Goal: Task Accomplishment & Management: Manage account settings

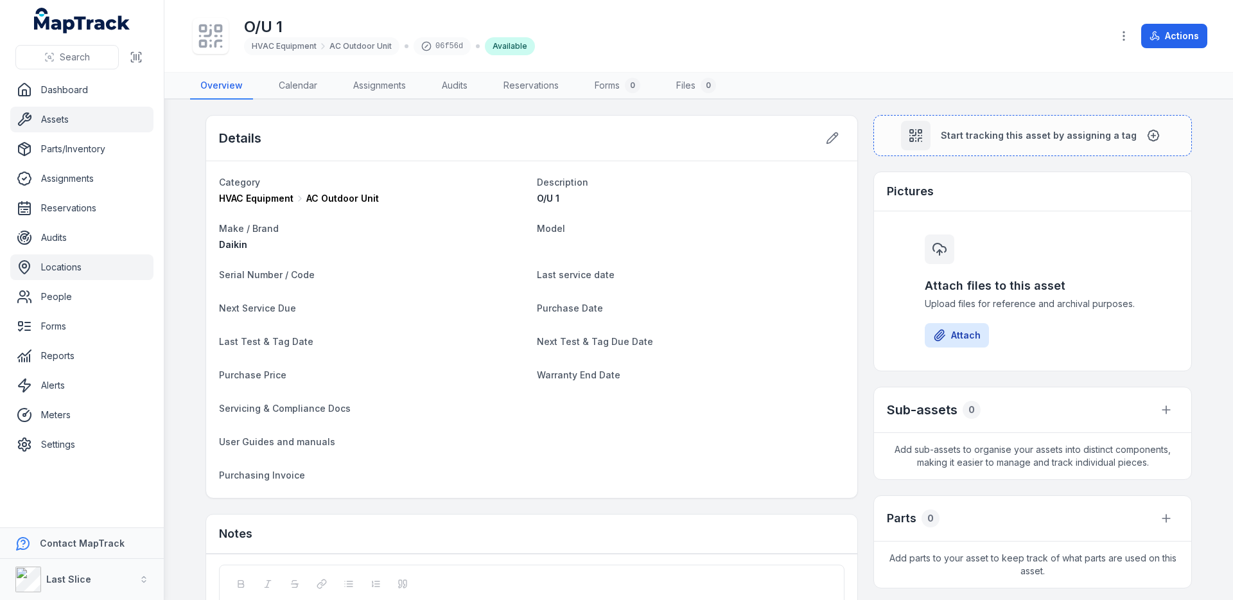
click at [50, 270] on link "Locations" at bounding box center [81, 267] width 143 height 26
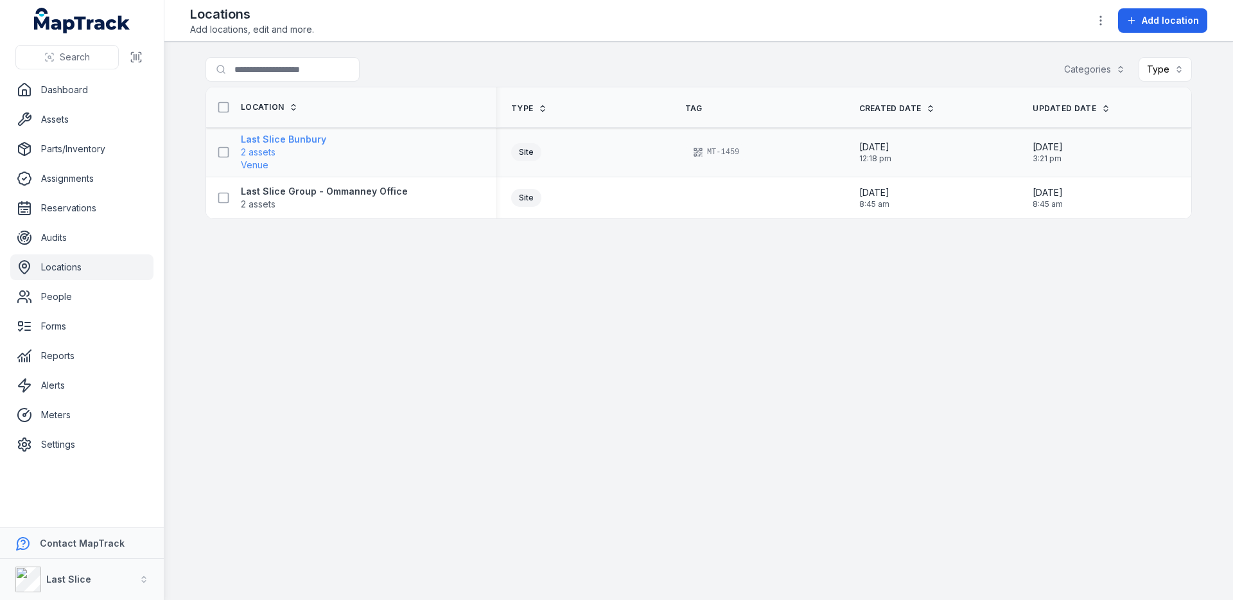
click at [290, 141] on strong "Last Slice Bunbury" at bounding box center [283, 139] width 85 height 13
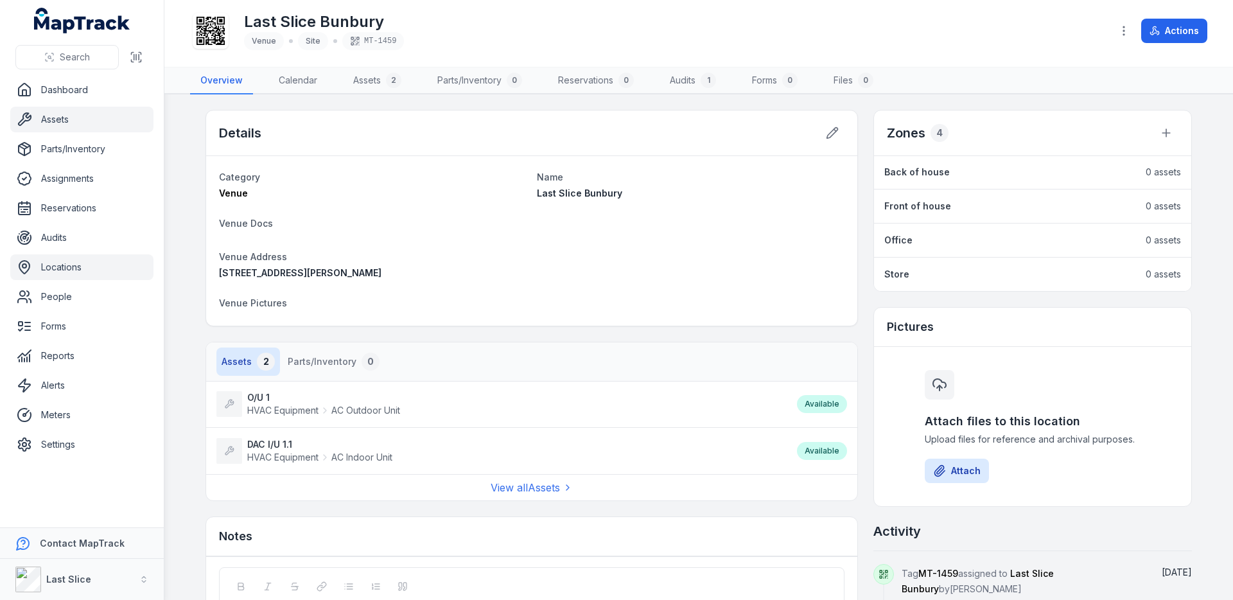
click at [66, 122] on link "Assets" at bounding box center [81, 120] width 143 height 26
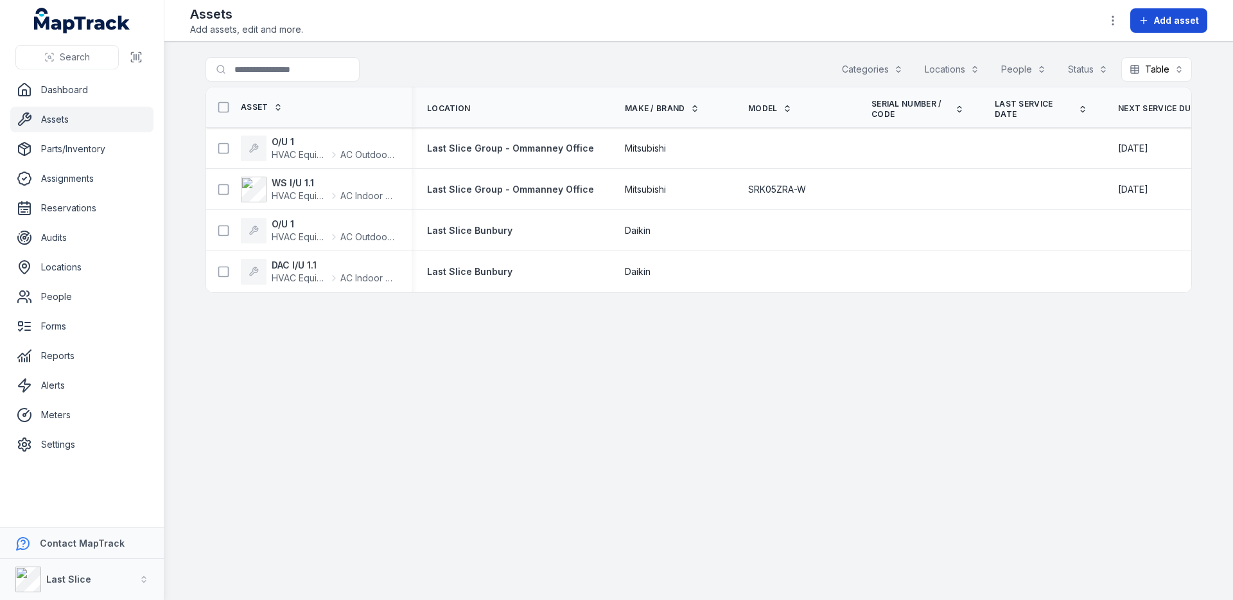
click at [1175, 27] on button "Add asset" at bounding box center [1169, 20] width 77 height 24
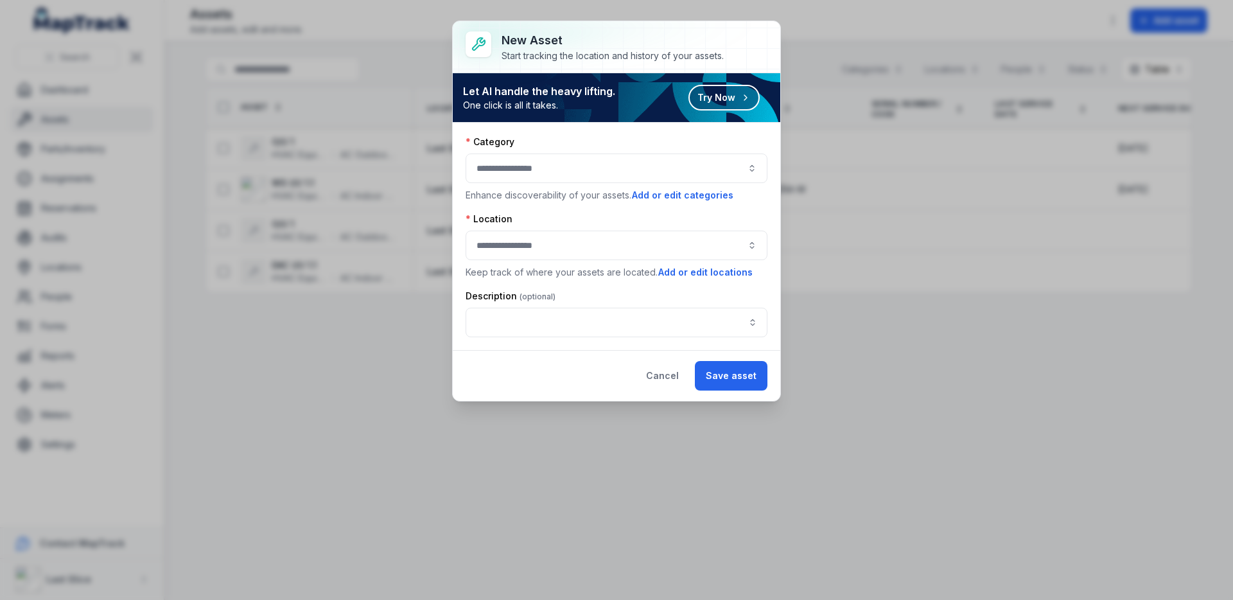
click at [504, 168] on div at bounding box center [617, 169] width 302 height 30
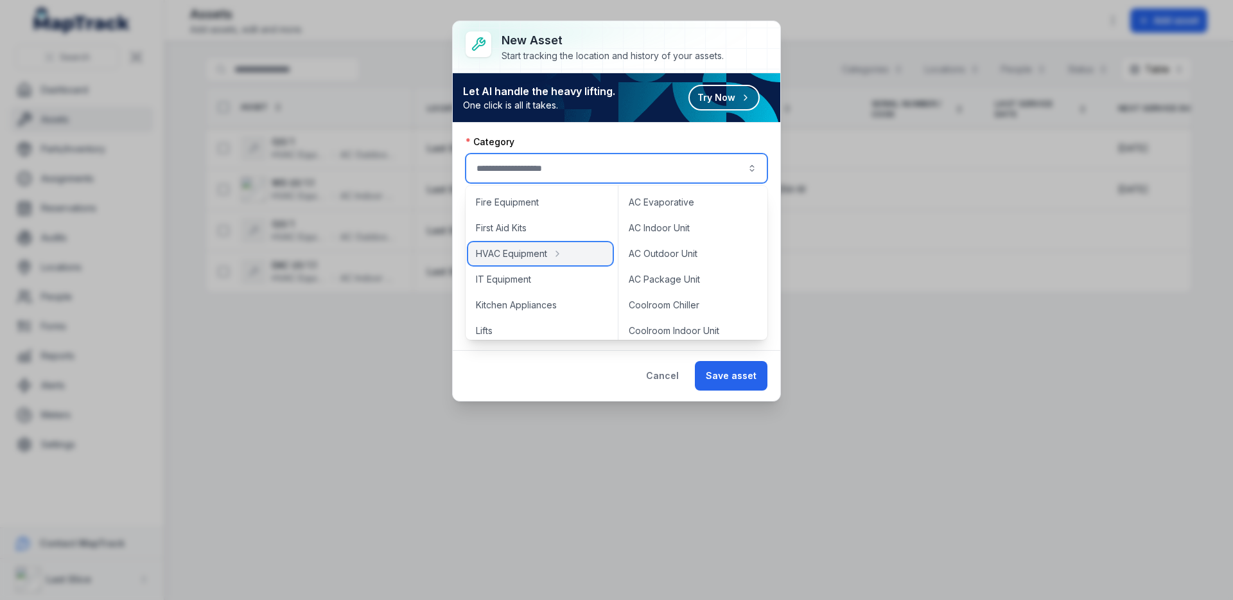
click at [523, 253] on span "HVAC Equipment" at bounding box center [511, 253] width 71 height 13
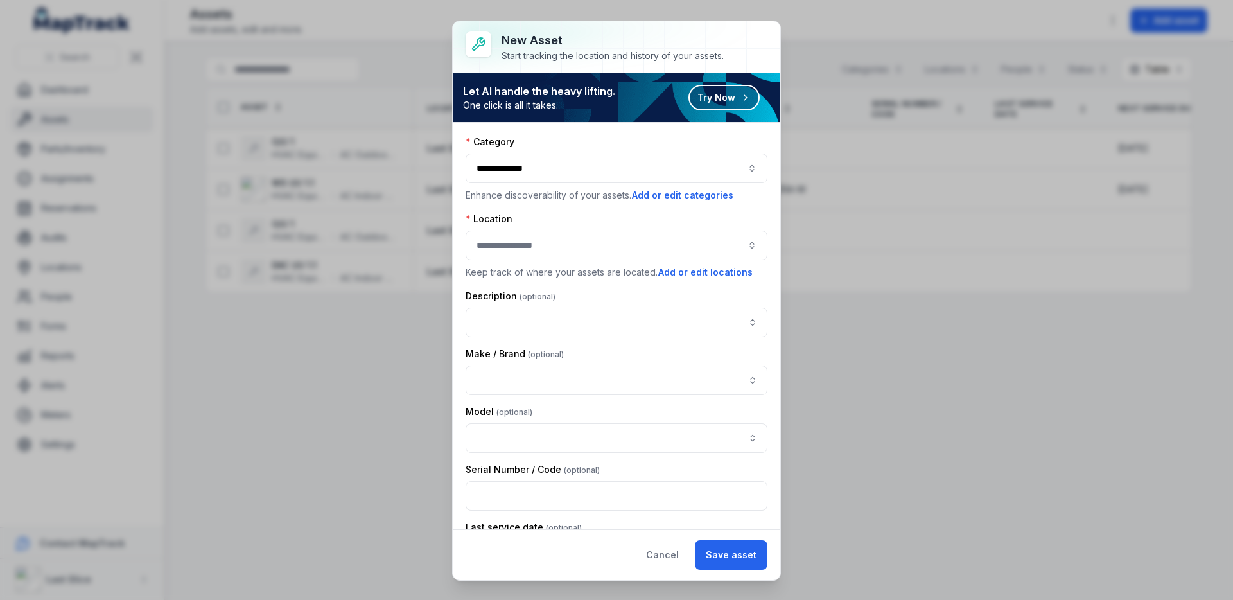
click at [507, 166] on div "**********" at bounding box center [617, 169] width 302 height 30
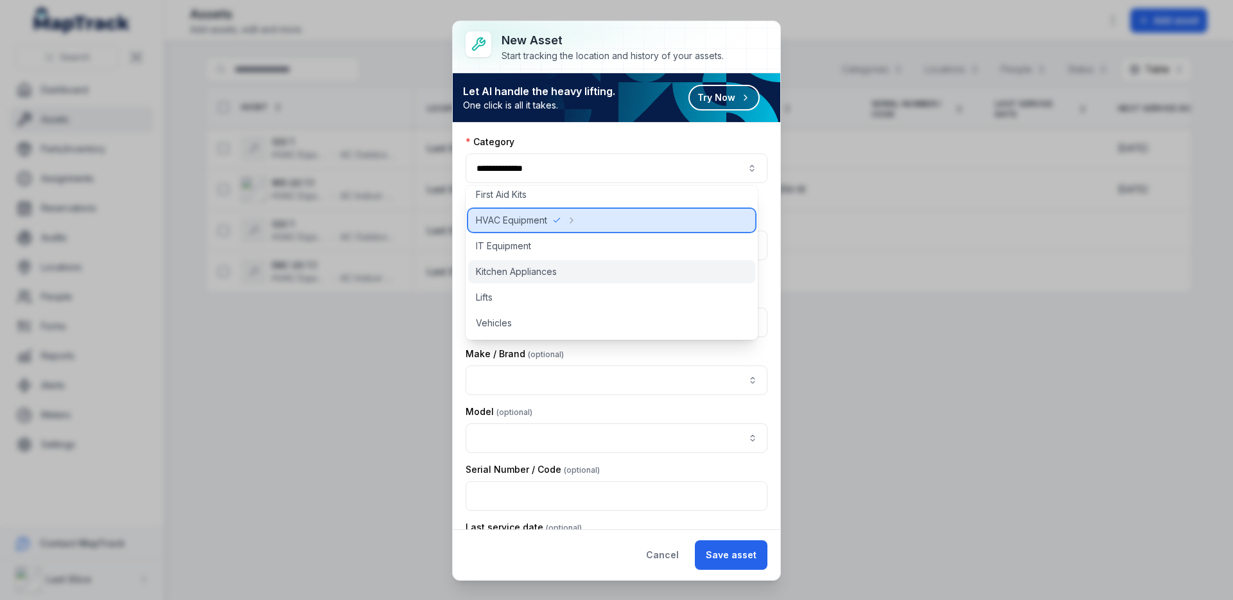
scroll to position [31, 0]
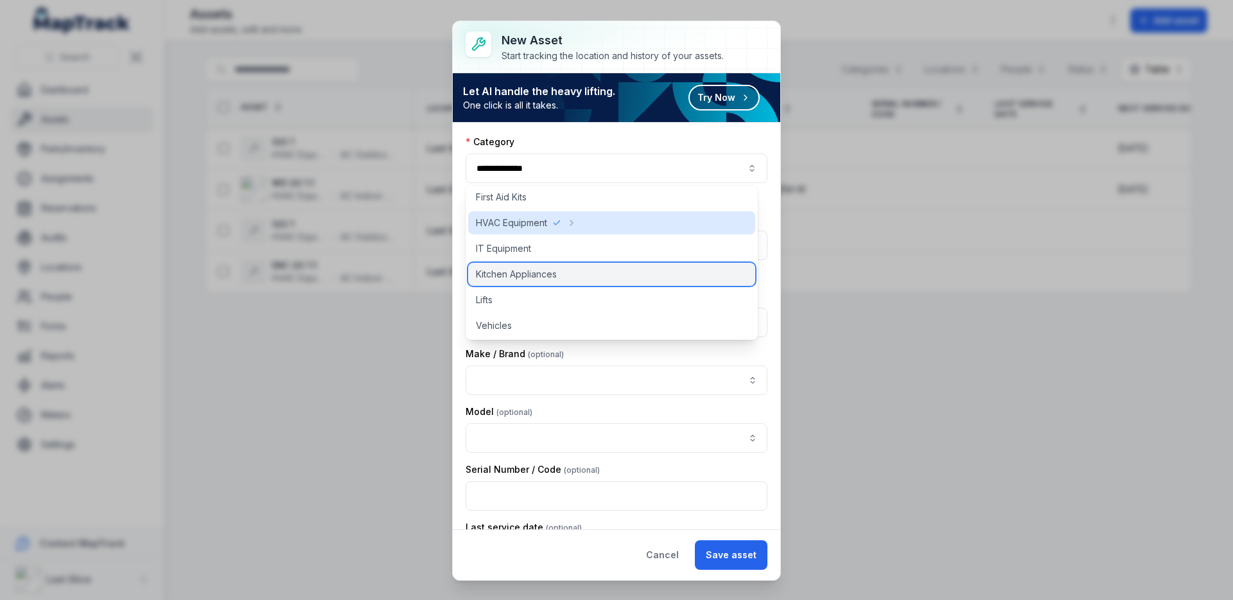
click at [533, 278] on span "Kitchen Appliances" at bounding box center [516, 274] width 81 height 13
type input "**********"
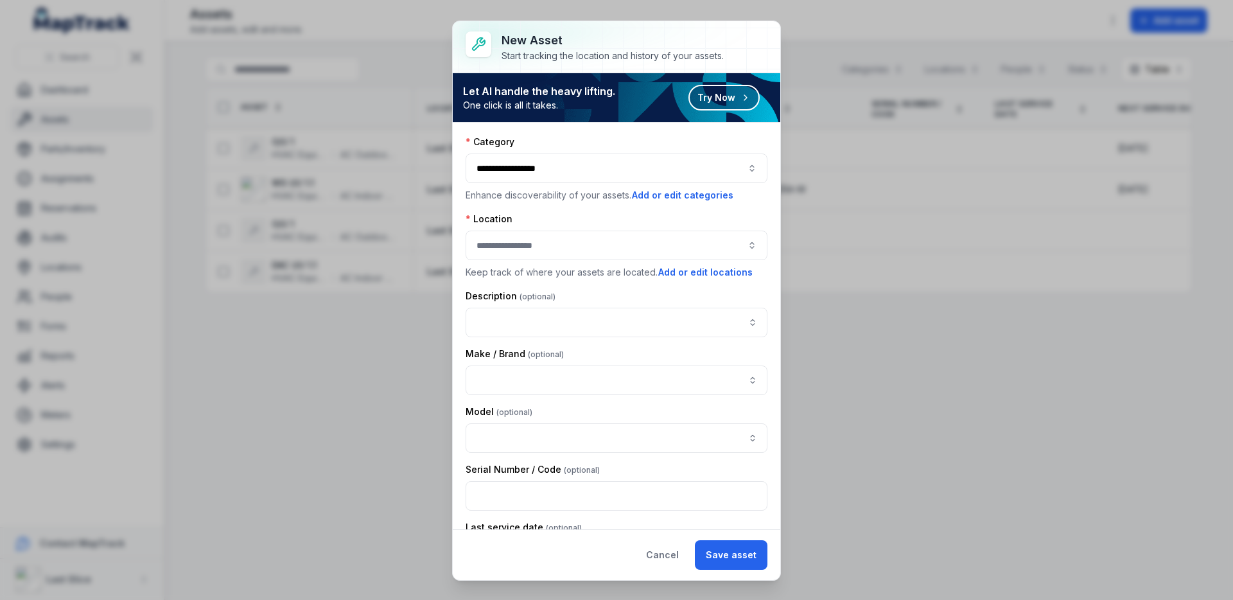
click at [547, 177] on div "**********" at bounding box center [617, 169] width 302 height 30
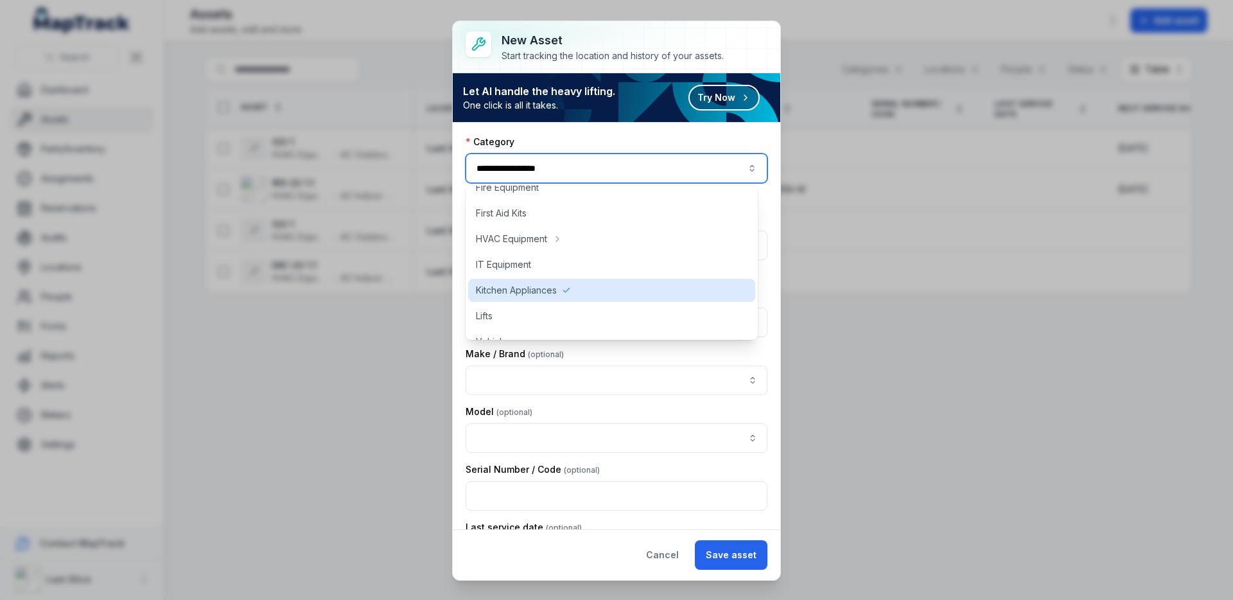
scroll to position [0, 0]
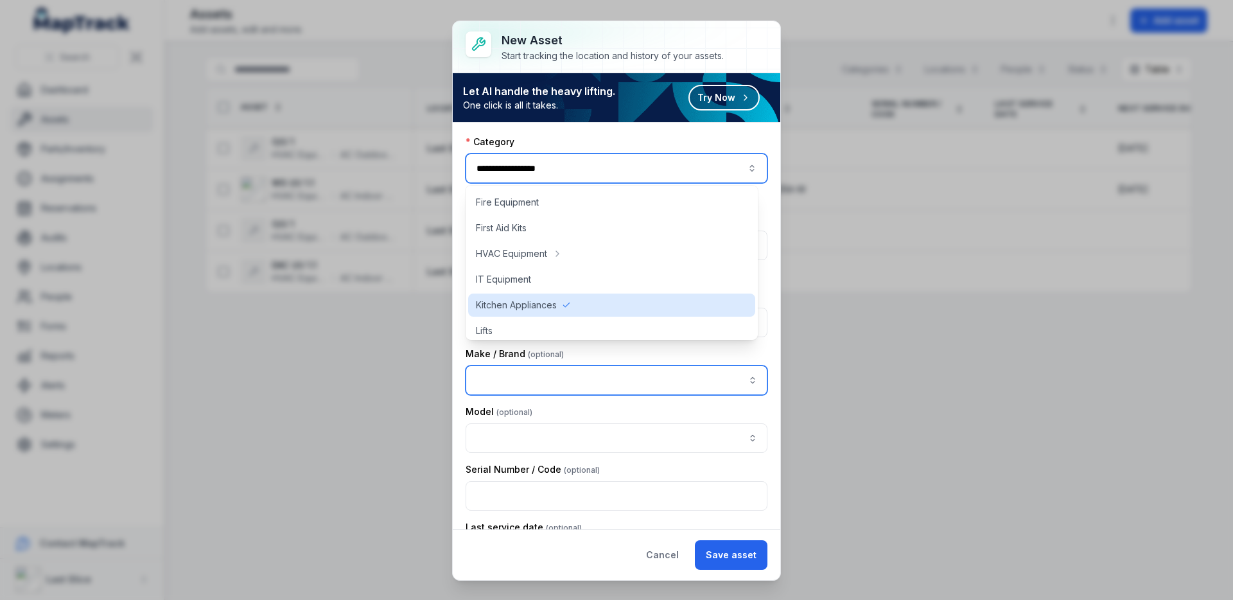
click at [569, 366] on input "asset-add:cf[ebb60b7c-a6c7-4352-97cf-f2206141bd39]-label" at bounding box center [617, 381] width 302 height 30
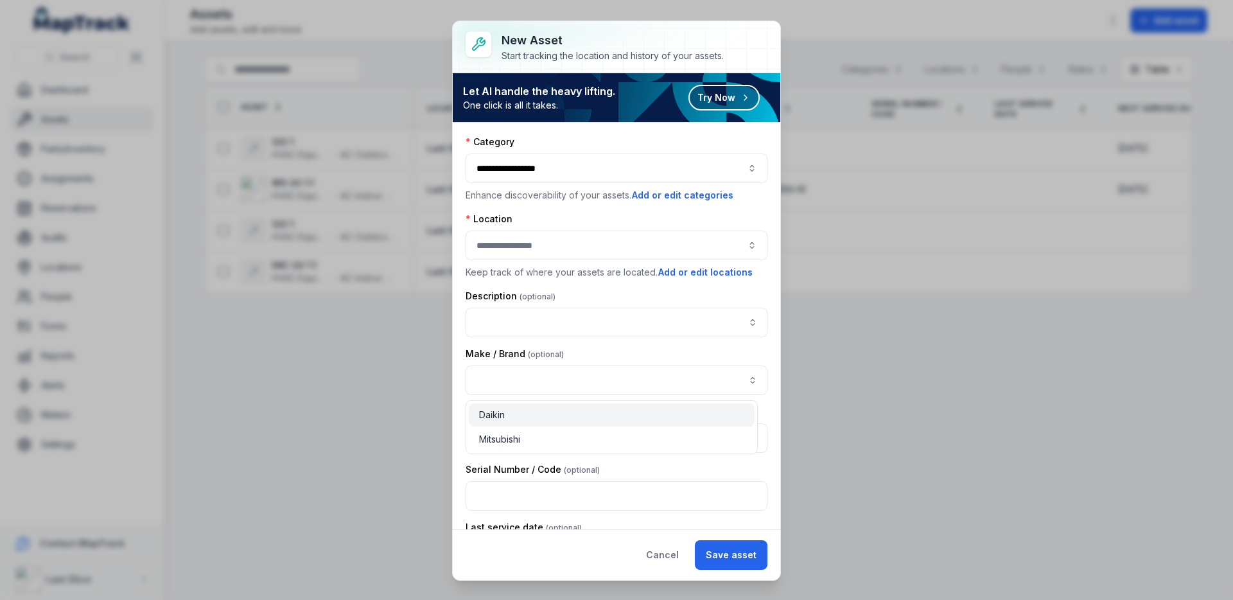
click at [558, 168] on div "**********" at bounding box center [617, 169] width 302 height 30
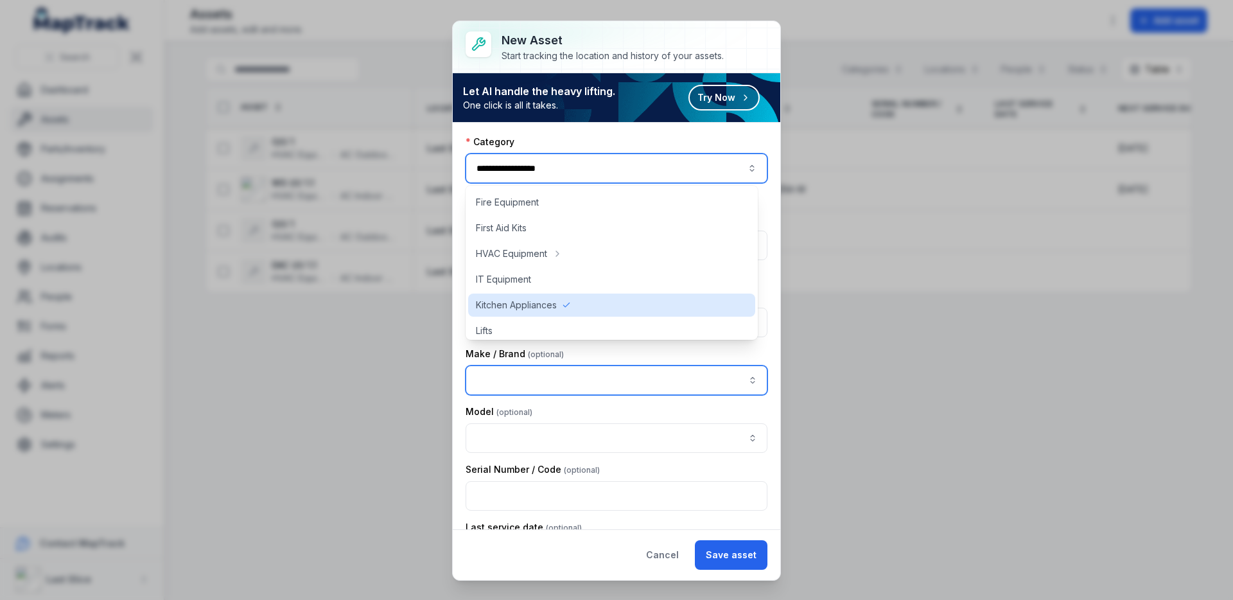
click at [587, 373] on input "asset-add:cf[ebb60b7c-a6c7-4352-97cf-f2206141bd39]-label" at bounding box center [617, 381] width 302 height 30
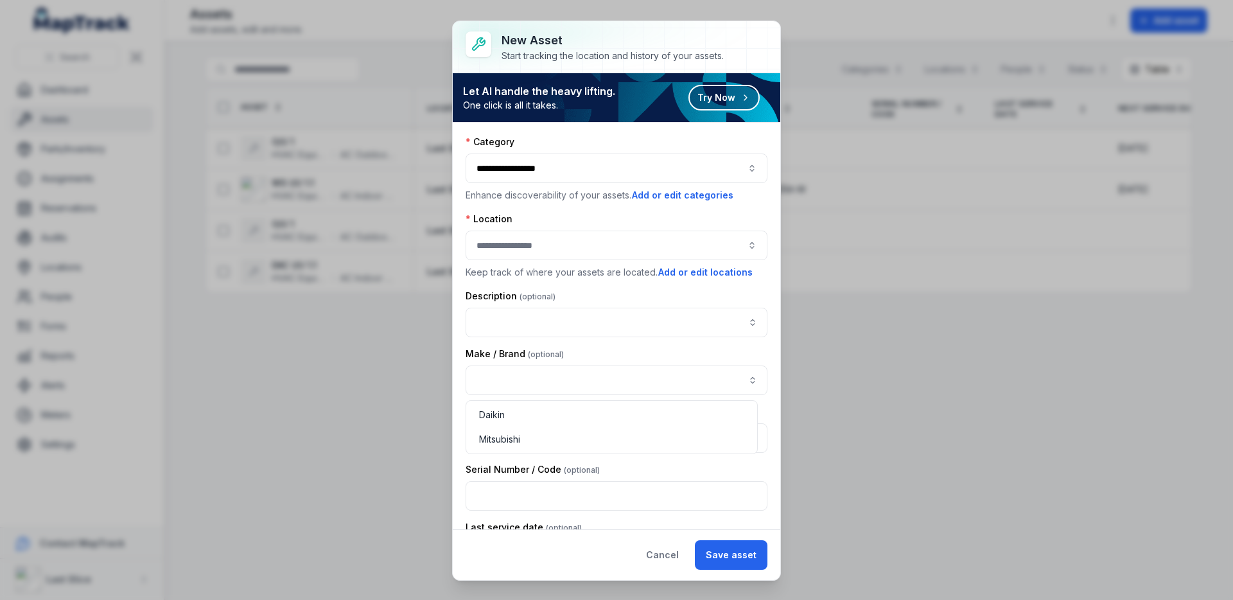
click at [513, 243] on div at bounding box center [617, 246] width 302 height 30
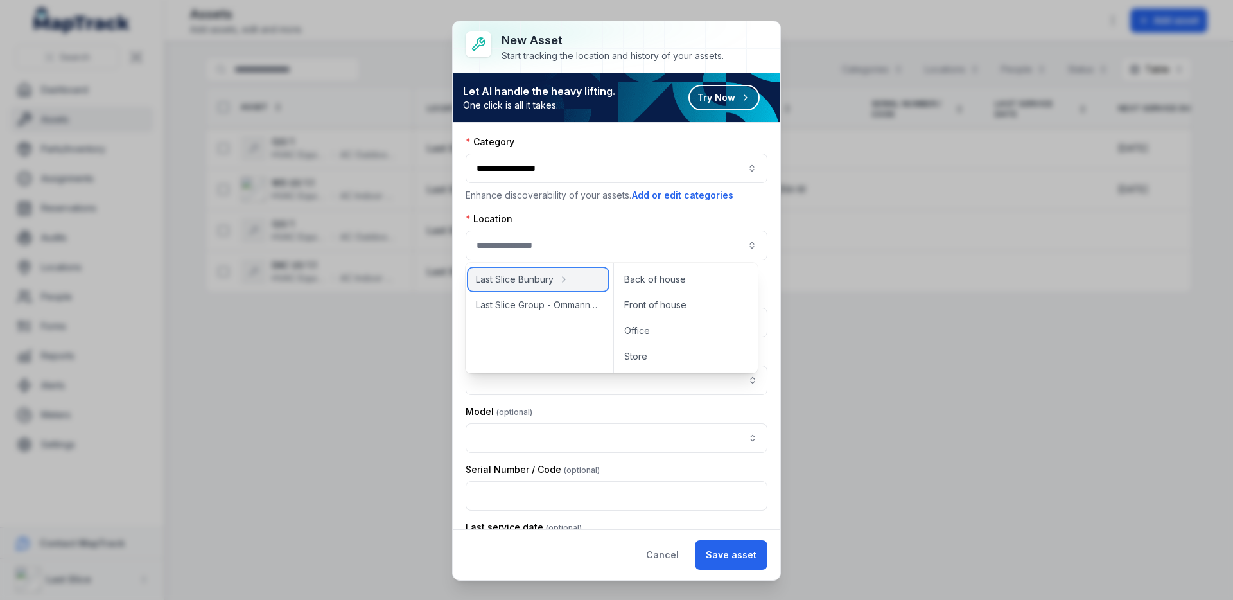
click at [523, 276] on span "Last Slice Bunbury" at bounding box center [515, 279] width 78 height 13
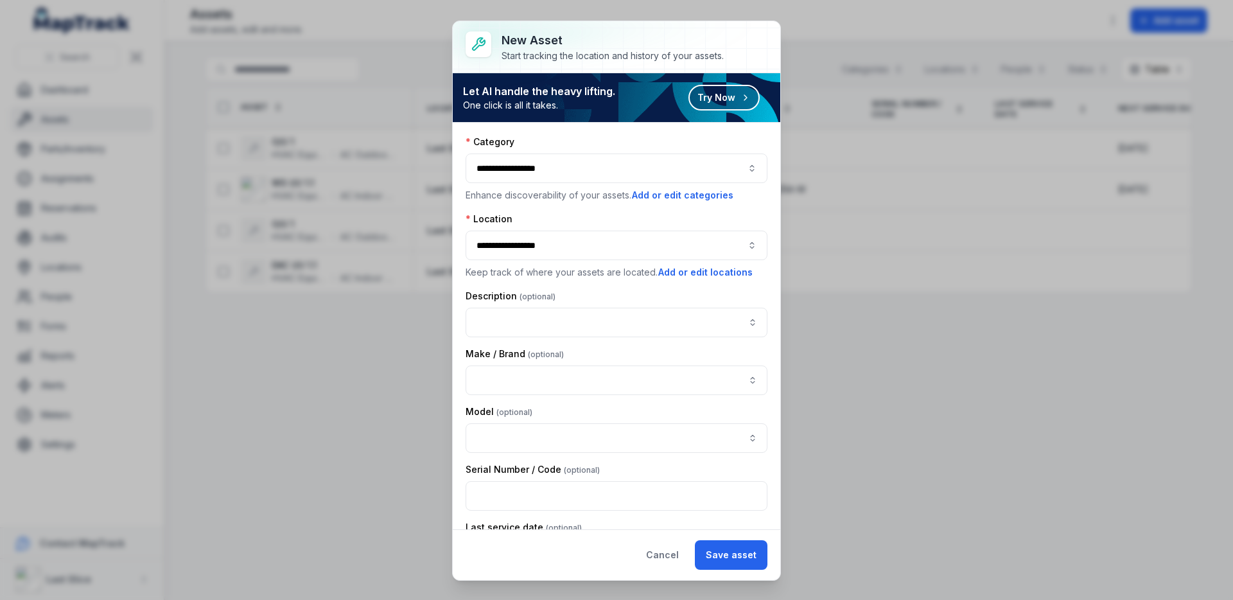
click at [546, 240] on div "**********" at bounding box center [617, 246] width 302 height 30
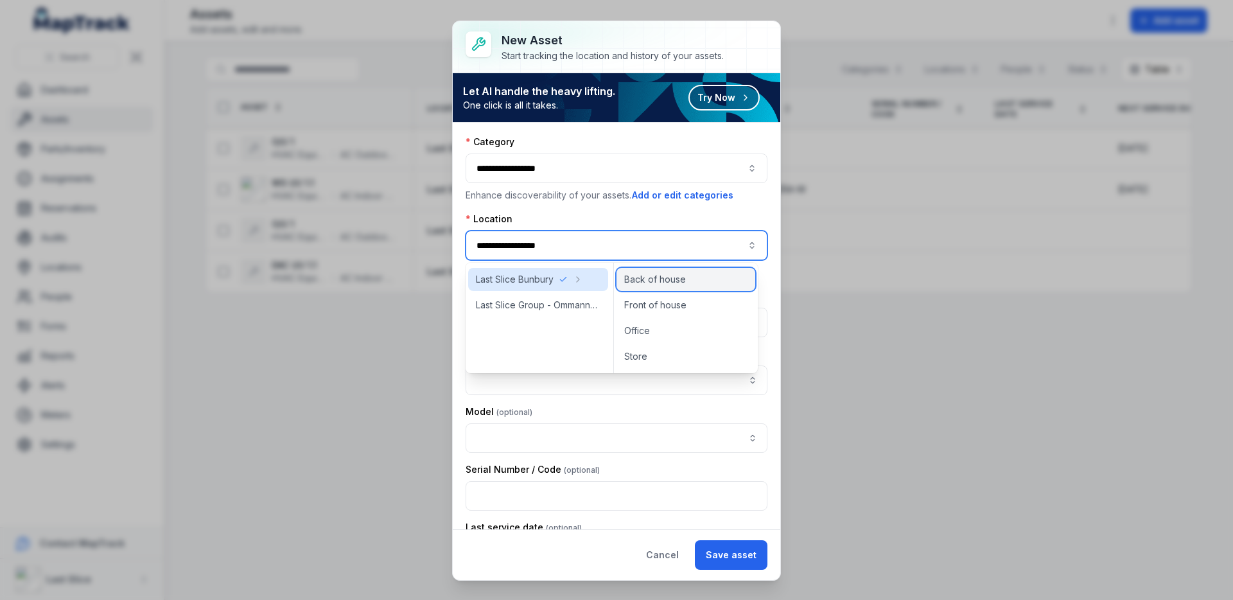
click at [640, 281] on span "Back of house" at bounding box center [655, 279] width 62 height 13
type input "**********"
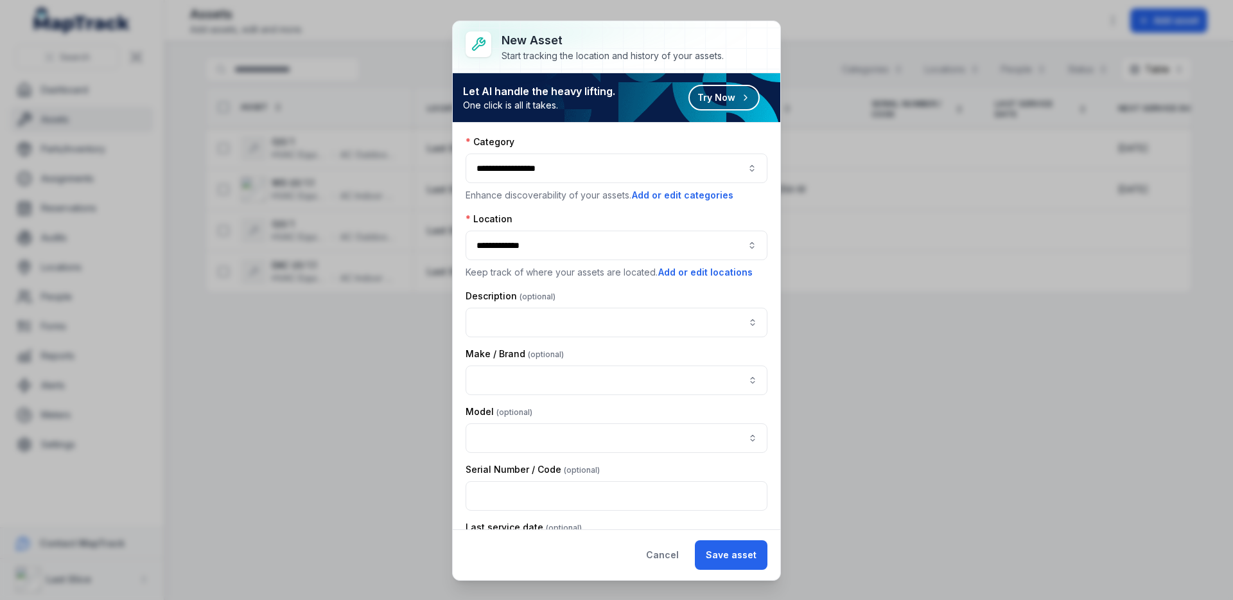
click at [558, 249] on div "**********" at bounding box center [617, 246] width 302 height 30
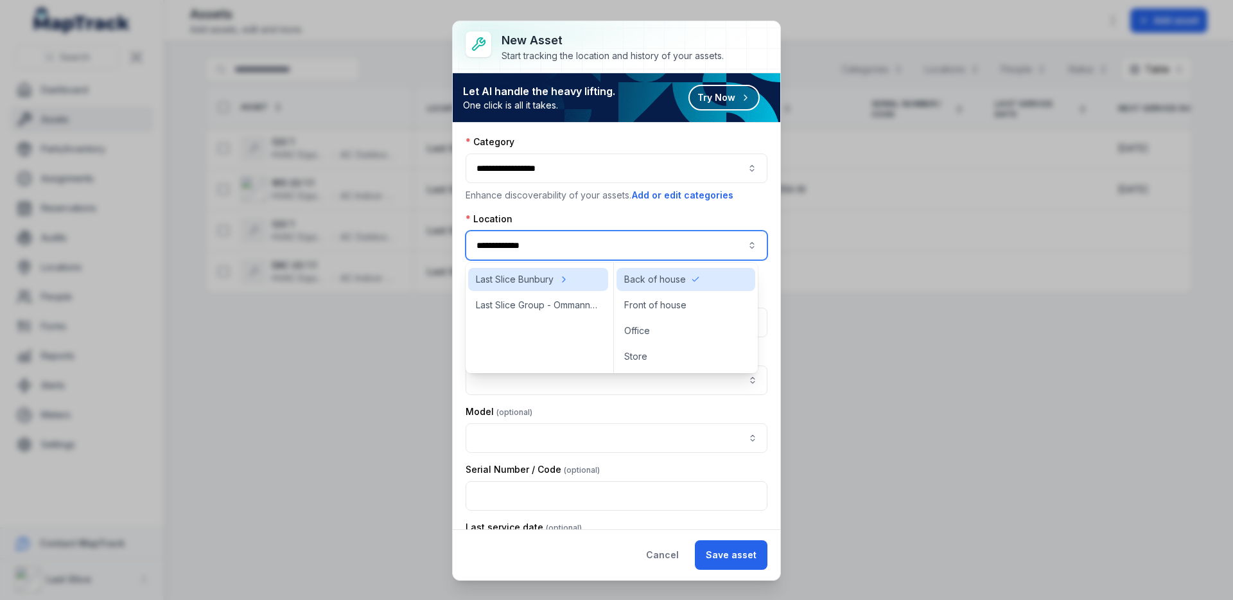
click at [587, 407] on div "Model" at bounding box center [617, 411] width 302 height 13
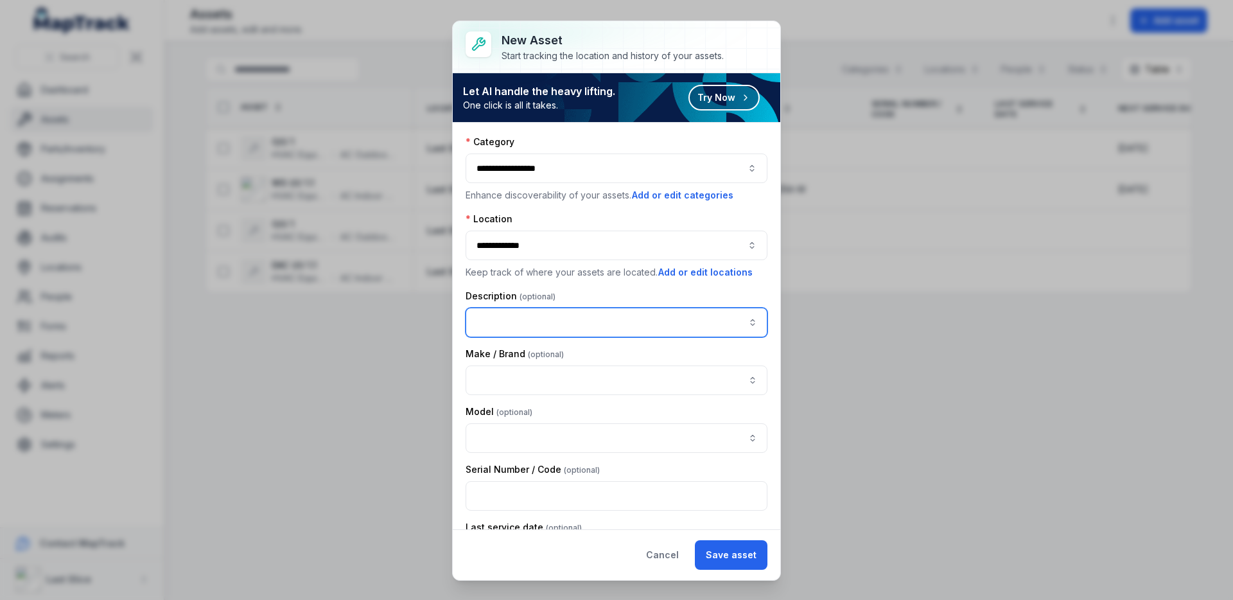
click at [524, 316] on input "asset-add:description-label" at bounding box center [617, 323] width 302 height 30
type input "**********"
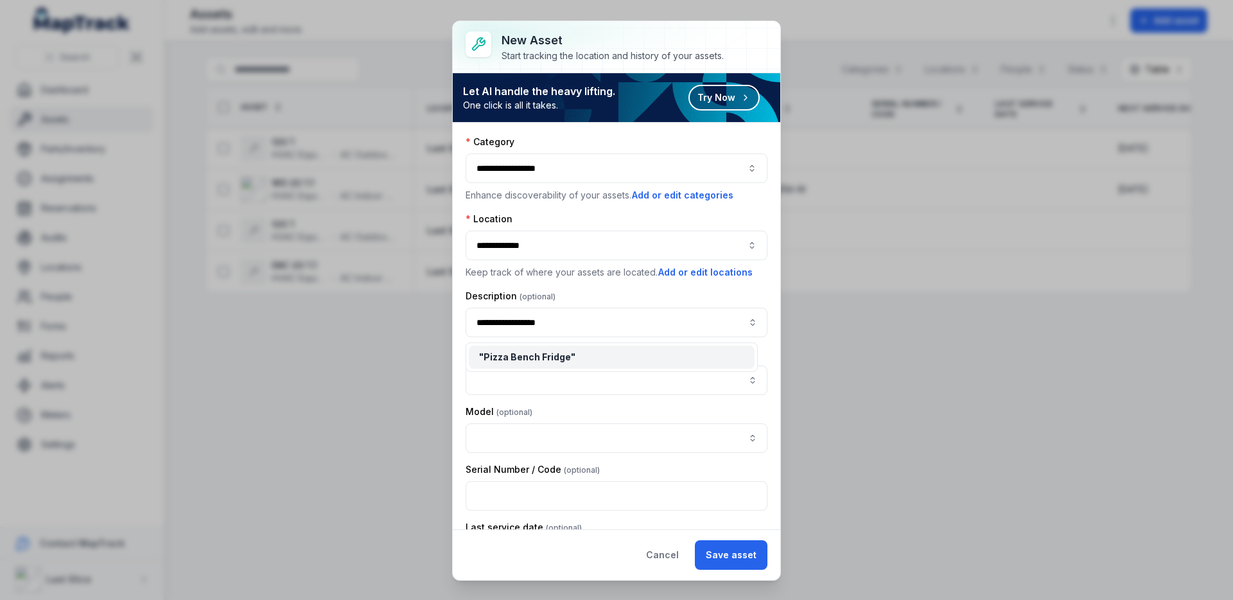
click at [560, 599] on div "**********" at bounding box center [616, 600] width 1233 height 0
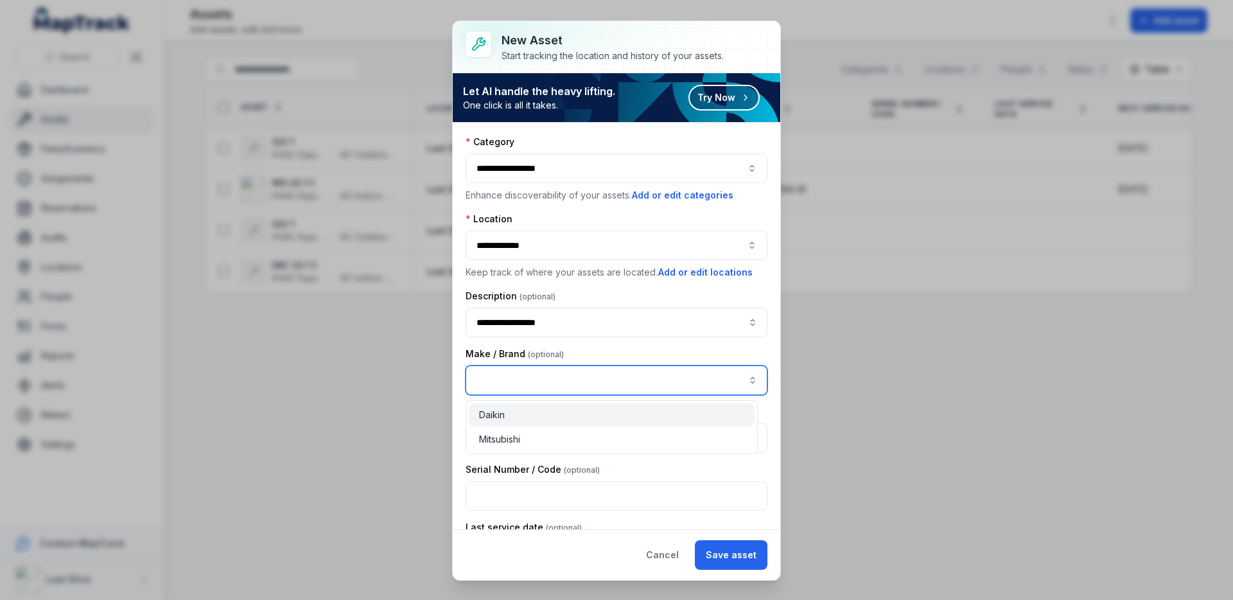
click at [556, 377] on input "asset-add:cf[ebb60b7c-a6c7-4352-97cf-f2206141bd39]-label" at bounding box center [617, 381] width 302 height 30
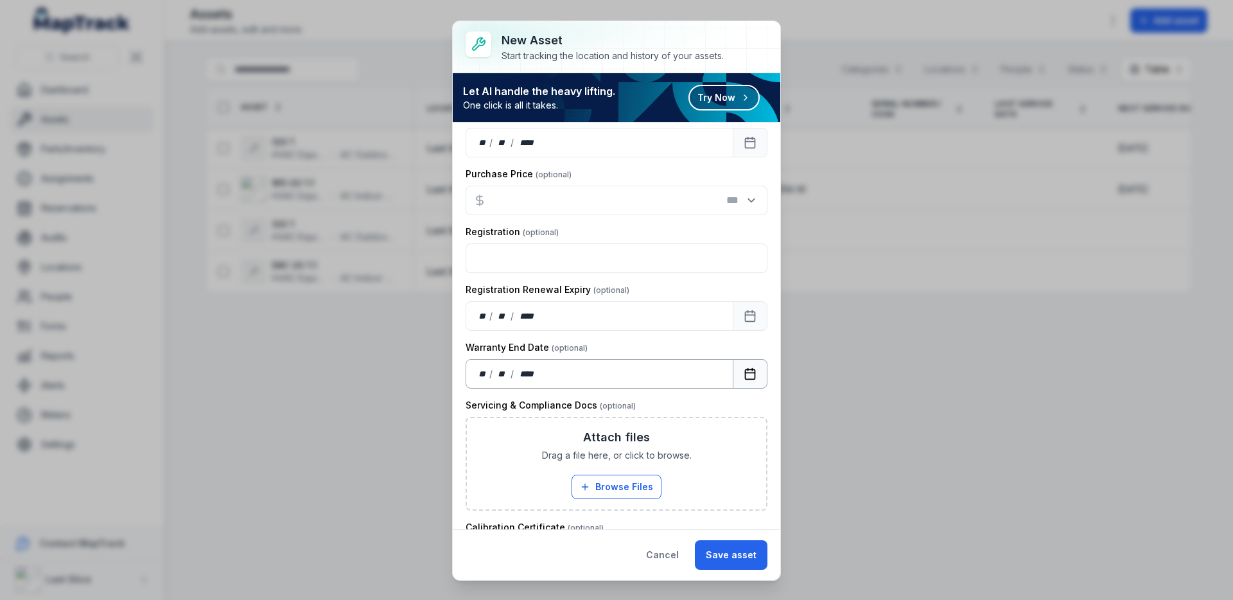
scroll to position [665, 0]
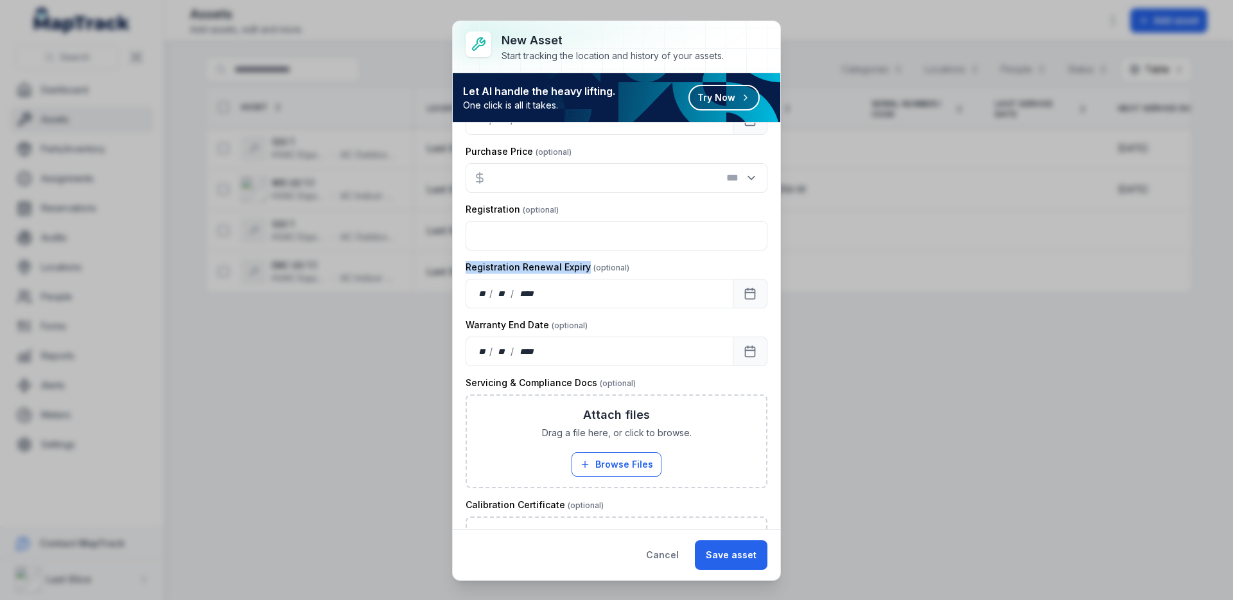
drag, startPoint x: 465, startPoint y: 269, endPoint x: 651, endPoint y: 263, distance: 185.7
click at [621, 275] on div "Registration Renewal Expiry ** / ** / ****" at bounding box center [617, 285] width 302 height 48
click at [644, 270] on div "Registration Renewal Expiry" at bounding box center [617, 267] width 302 height 13
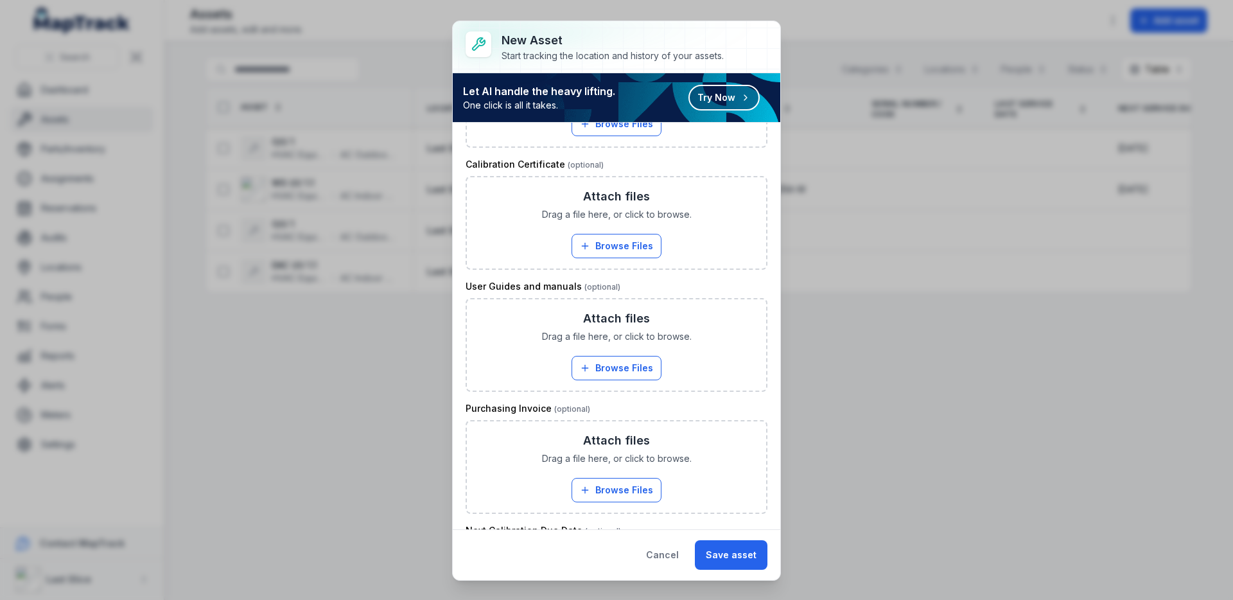
scroll to position [1118, 0]
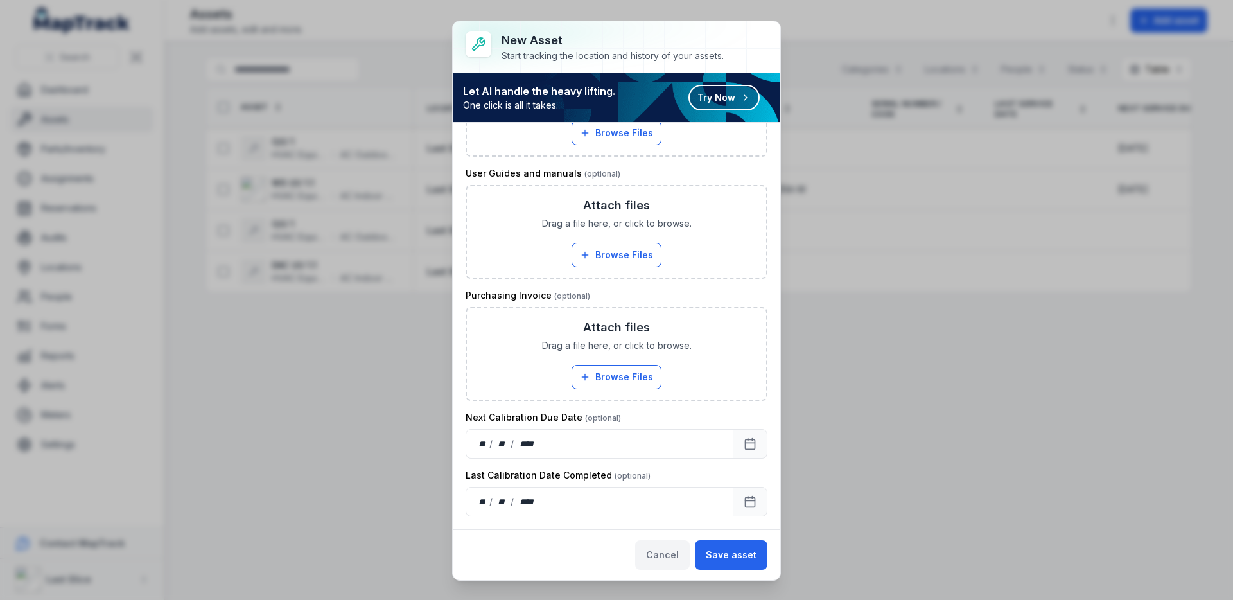
click at [666, 558] on button "Cancel" at bounding box center [662, 555] width 55 height 30
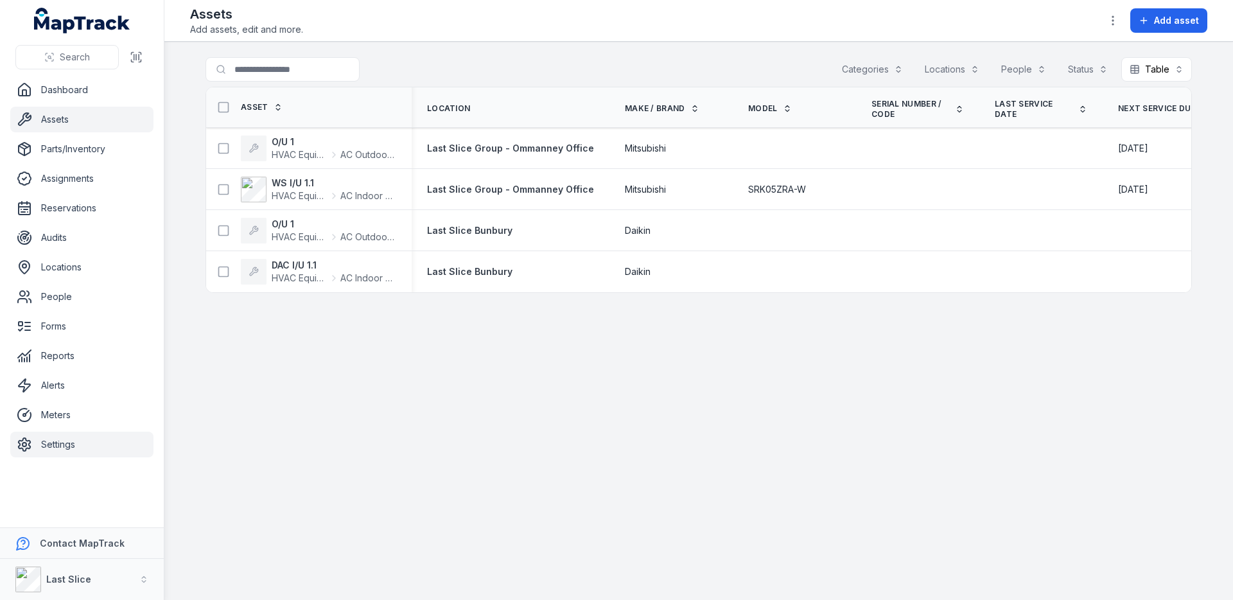
click at [78, 443] on link "Settings" at bounding box center [81, 445] width 143 height 26
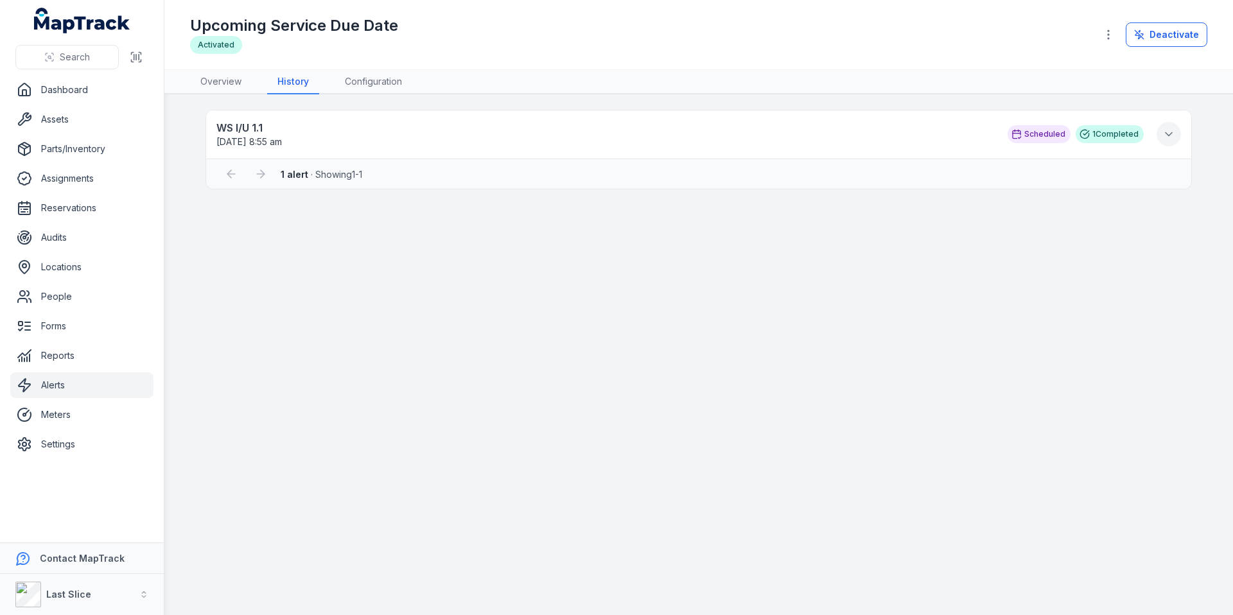
click at [1177, 137] on button at bounding box center [1169, 134] width 24 height 24
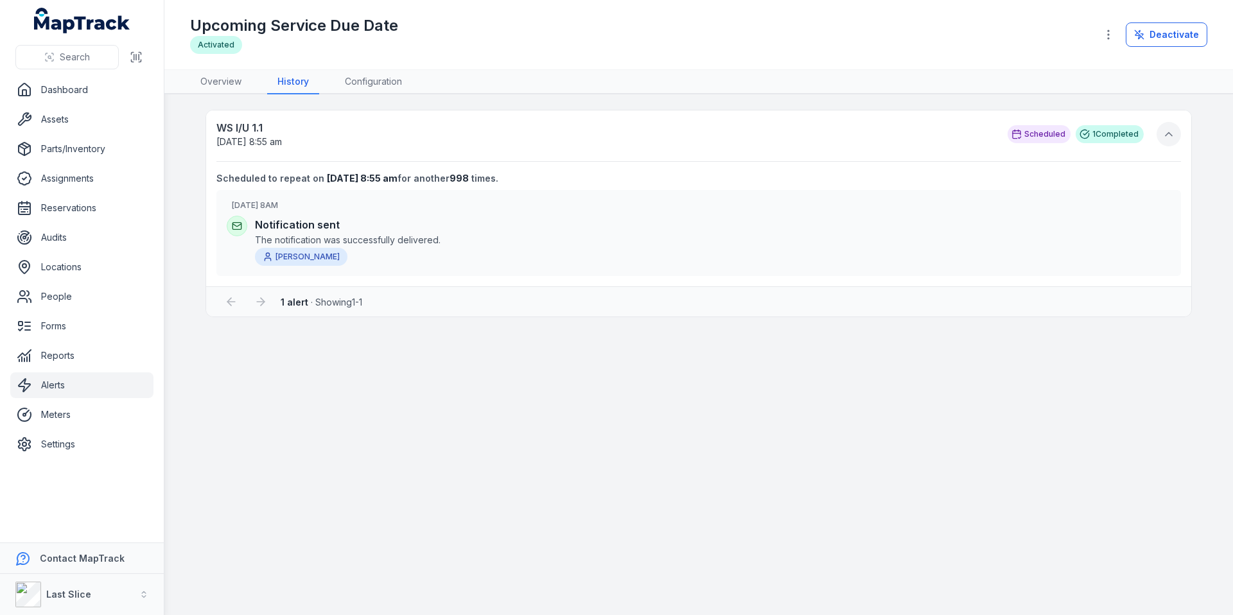
click at [1175, 137] on icon at bounding box center [1169, 134] width 13 height 13
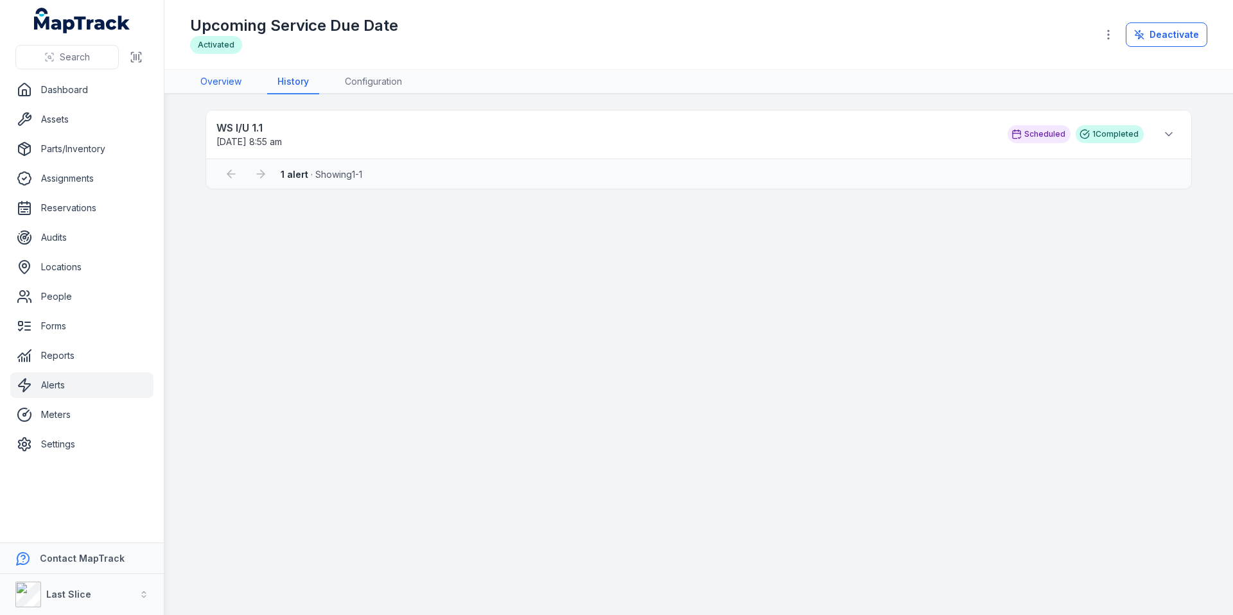
click at [240, 85] on link "Overview" at bounding box center [221, 82] width 62 height 24
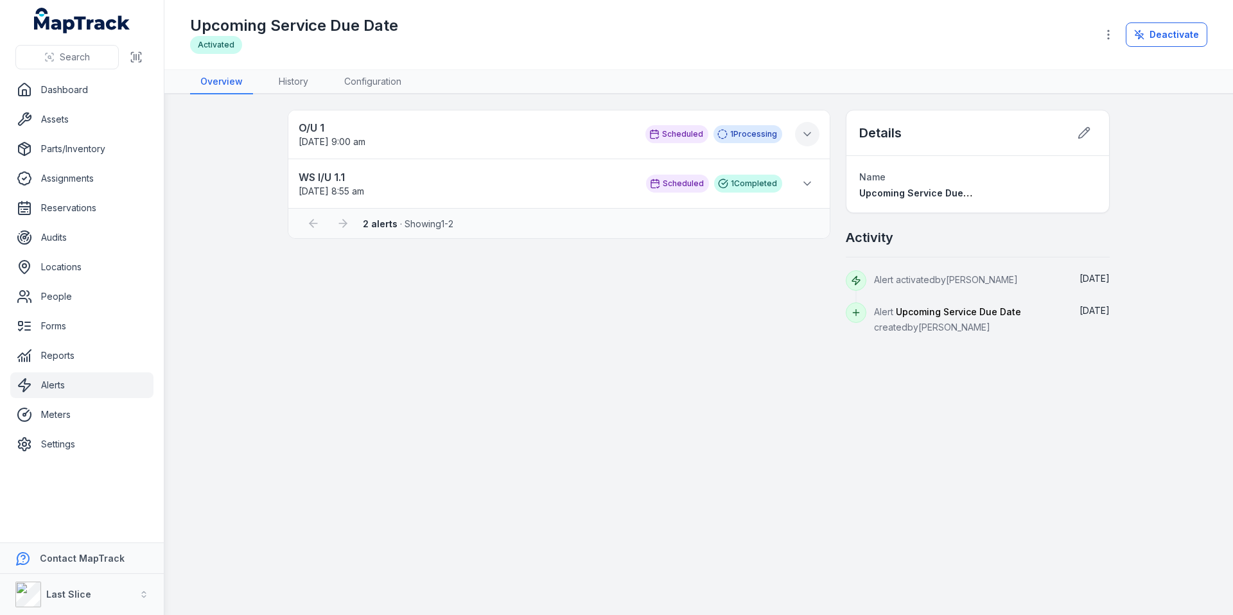
click at [809, 138] on icon at bounding box center [807, 134] width 13 height 13
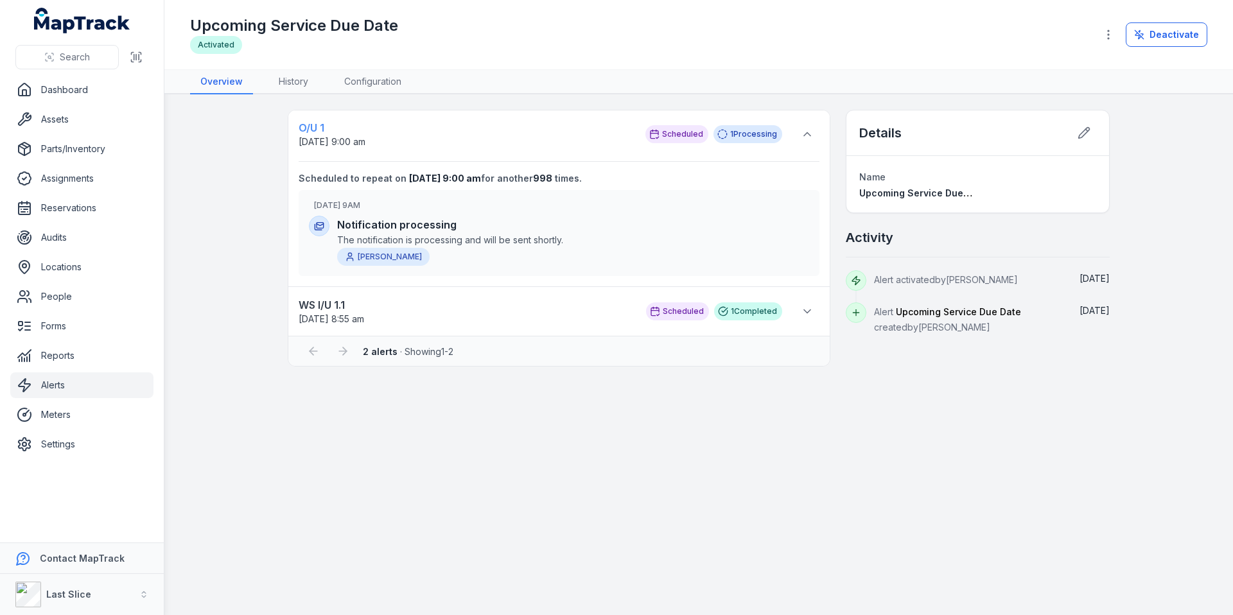
click at [411, 130] on strong "O/U 1" at bounding box center [466, 127] width 334 height 15
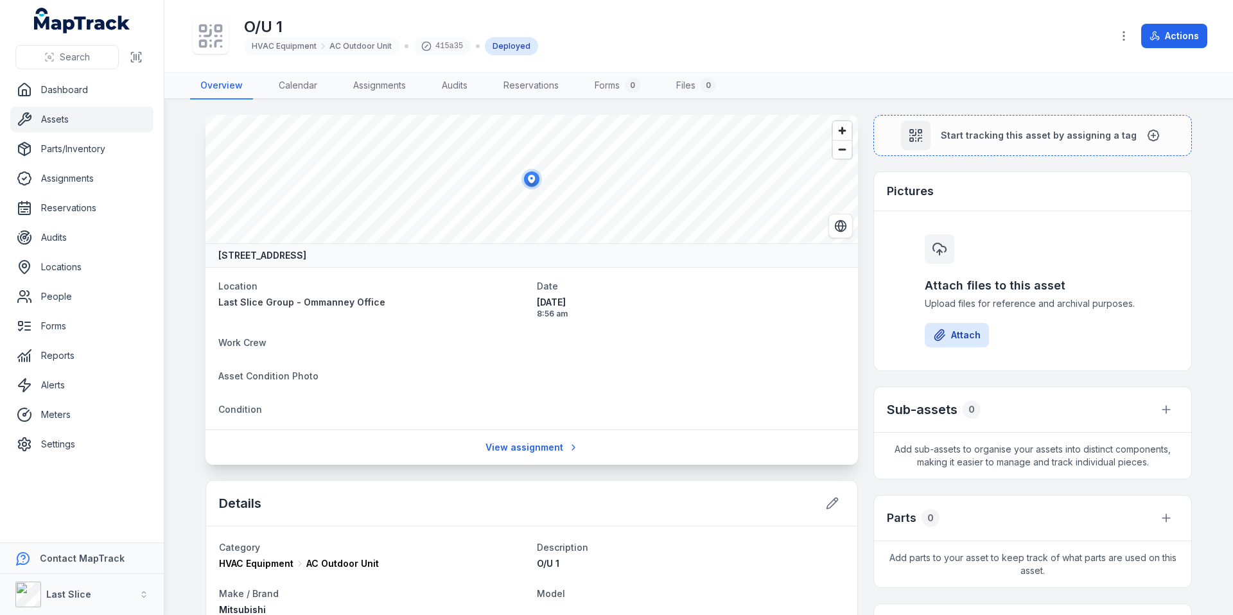
click at [74, 118] on link "Assets" at bounding box center [81, 120] width 143 height 26
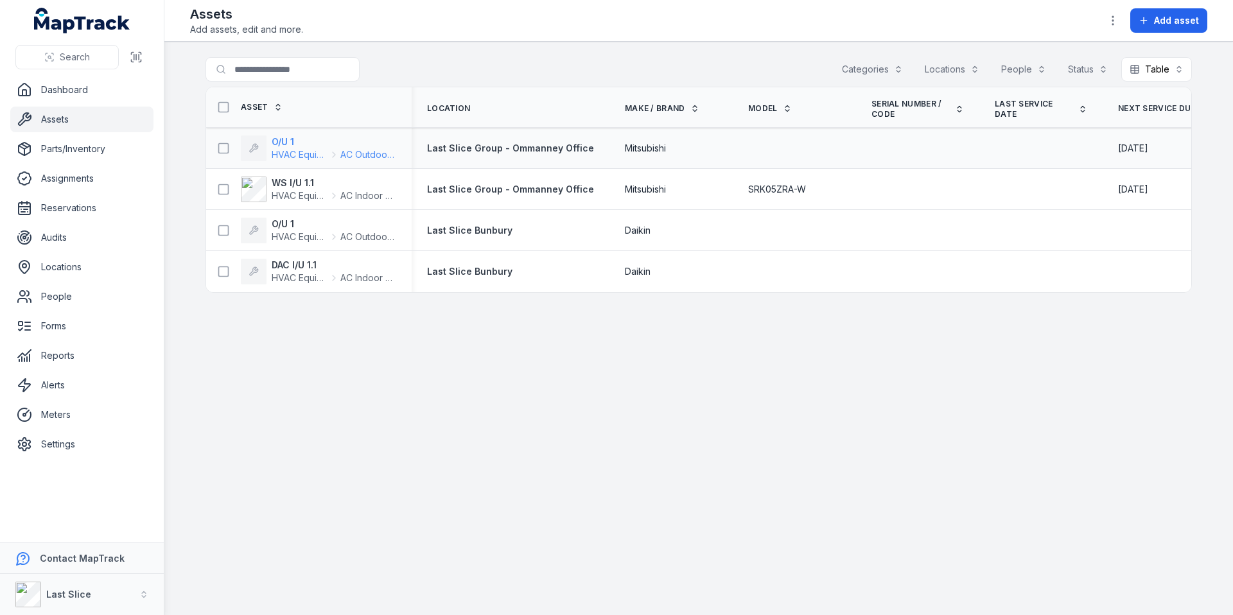
click at [286, 140] on strong "O/U 1" at bounding box center [334, 142] width 125 height 13
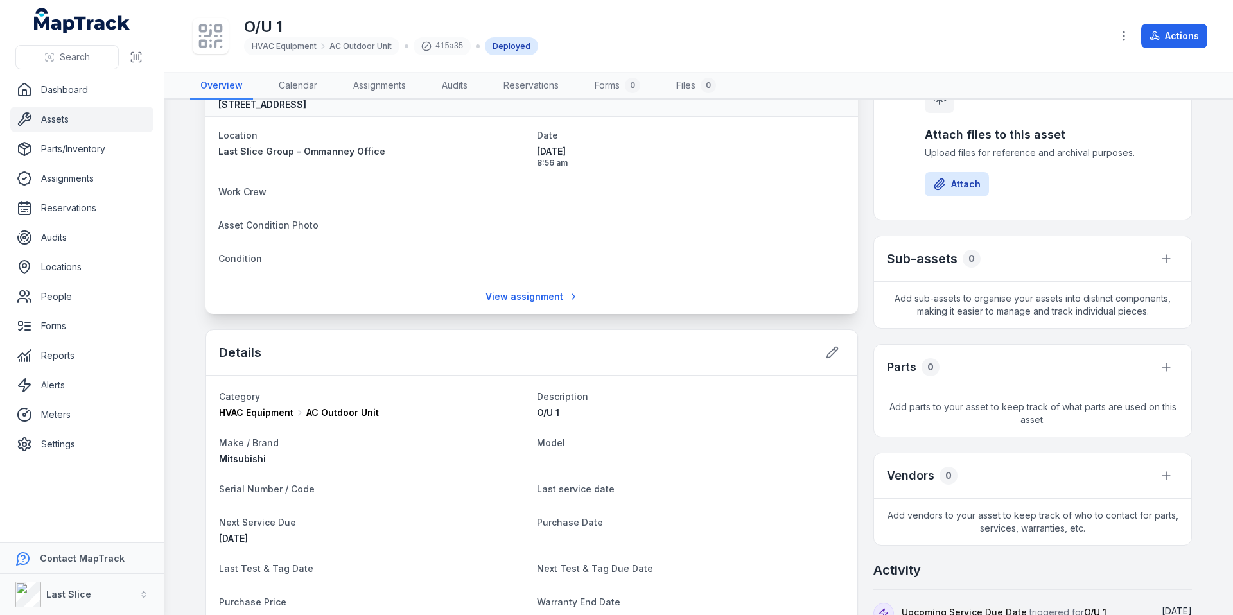
scroll to position [325, 0]
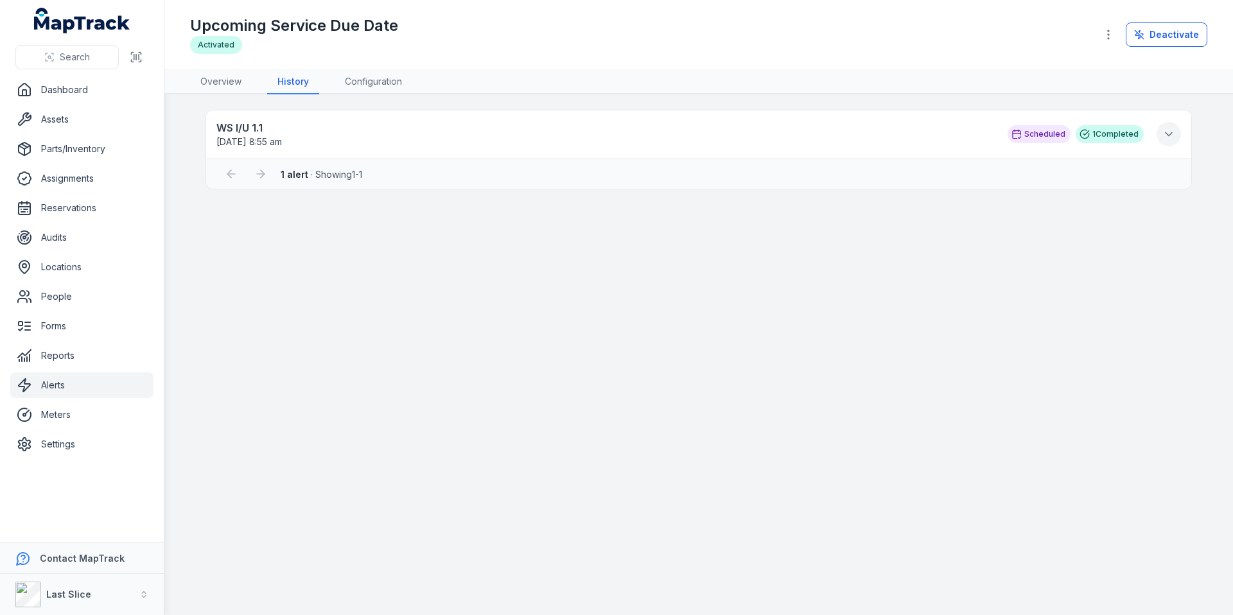
click at [1170, 135] on icon at bounding box center [1169, 134] width 13 height 13
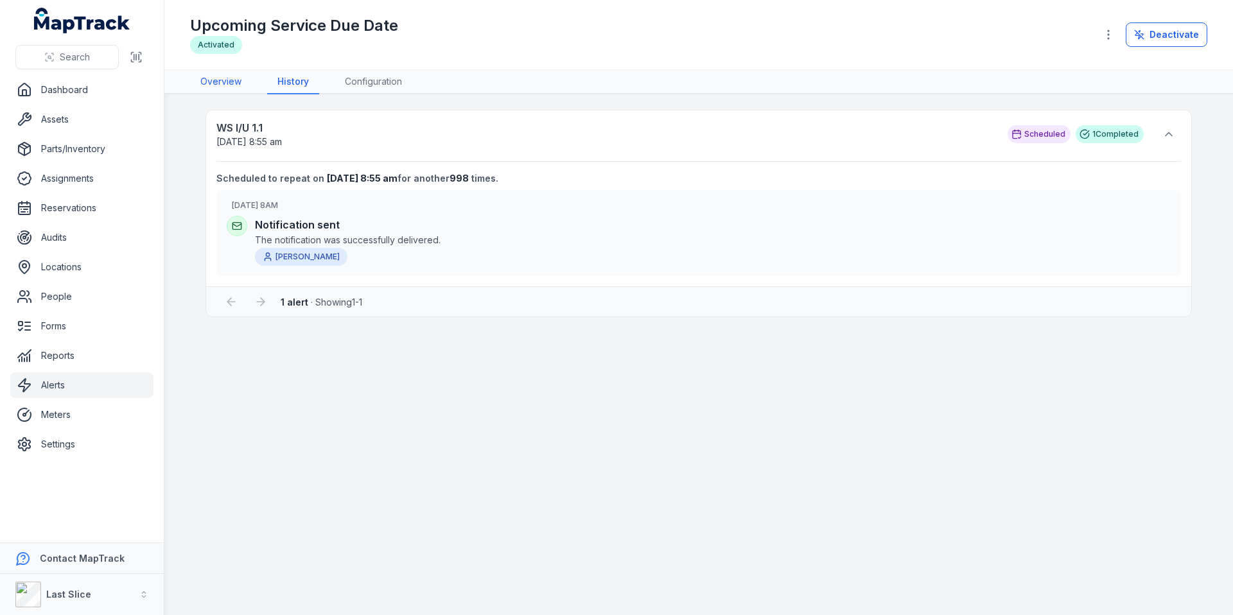
click at [220, 82] on link "Overview" at bounding box center [221, 82] width 62 height 24
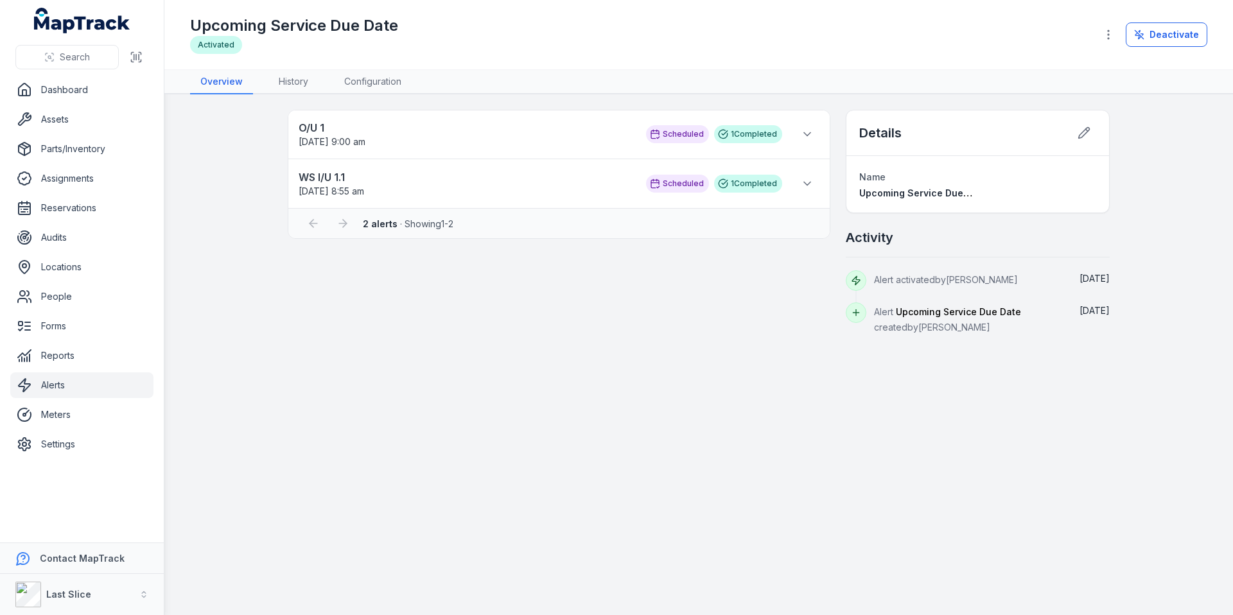
drag, startPoint x: 891, startPoint y: 286, endPoint x: 1010, endPoint y: 282, distance: 118.9
click at [1009, 282] on div "Alert activated by Lachlan Ritchie" at bounding box center [967, 286] width 187 height 32
click at [1052, 281] on div "Alert activated by Lachlan Ritchie" at bounding box center [967, 286] width 187 height 32
drag, startPoint x: 1051, startPoint y: 282, endPoint x: 770, endPoint y: 267, distance: 281.1
click at [770, 267] on div "O/U 1 17/10/2025 9:00 am Scheduled 1 Completed Scheduled to repeat on 17/10/202…" at bounding box center [699, 222] width 822 height 225
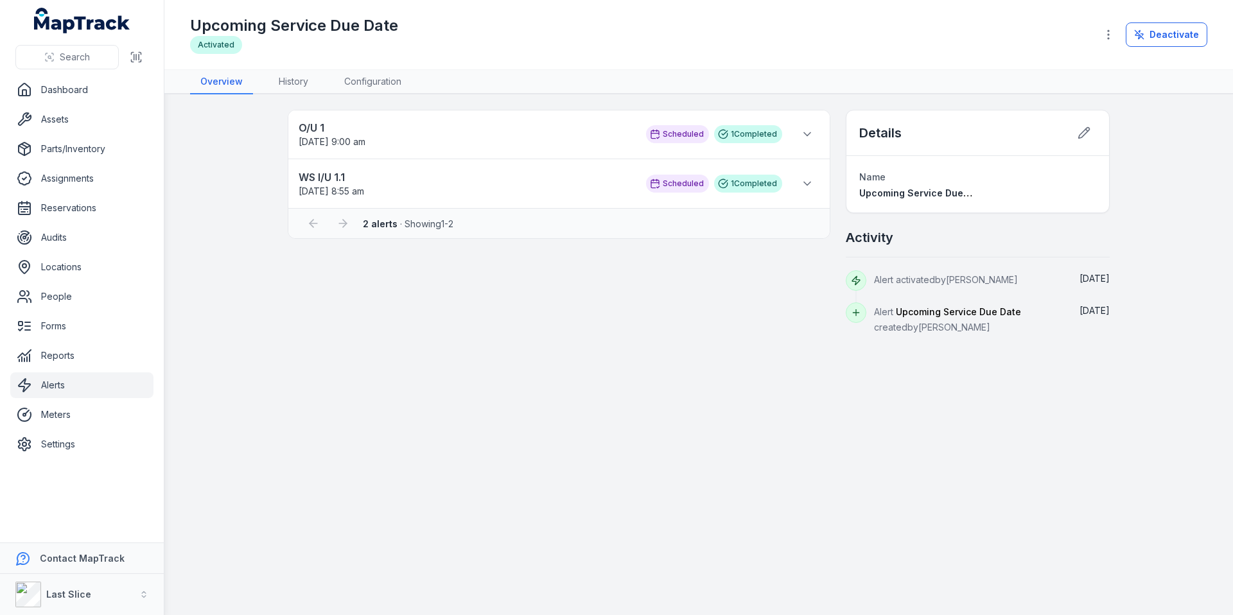
click at [757, 281] on div "O/U 1 17/10/2025 9:00 am Scheduled 1 Completed Scheduled to repeat on 17/10/202…" at bounding box center [559, 222] width 543 height 225
click at [67, 357] on link "Reports" at bounding box center [81, 356] width 143 height 26
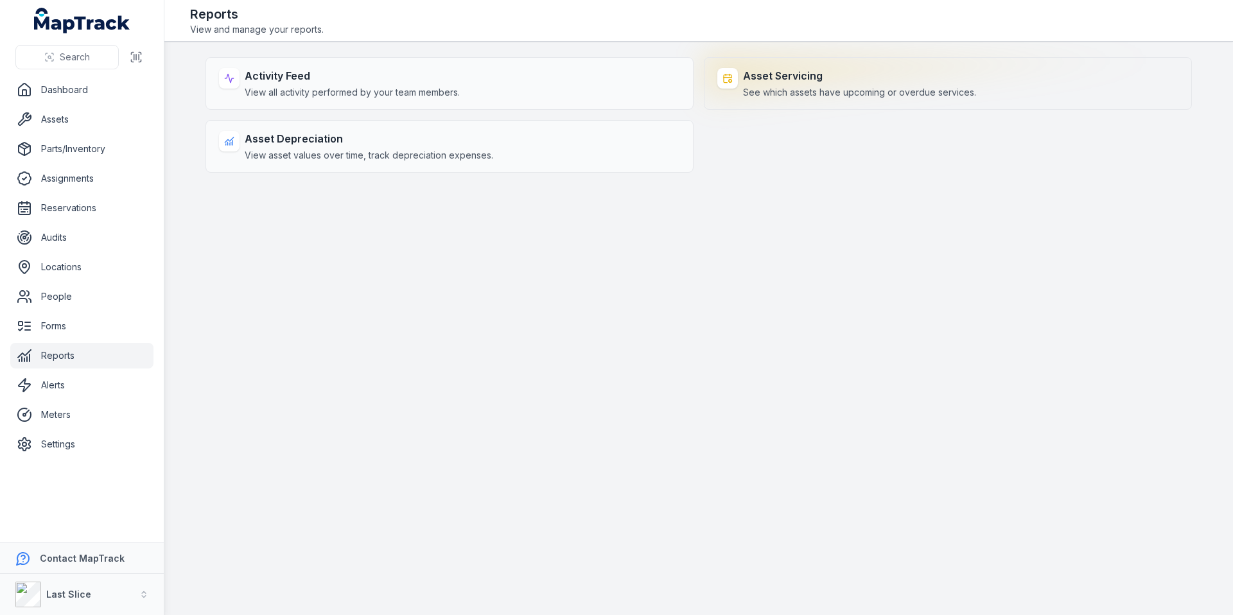
click at [764, 94] on span "See which assets have upcoming or overdue services." at bounding box center [859, 92] width 233 height 13
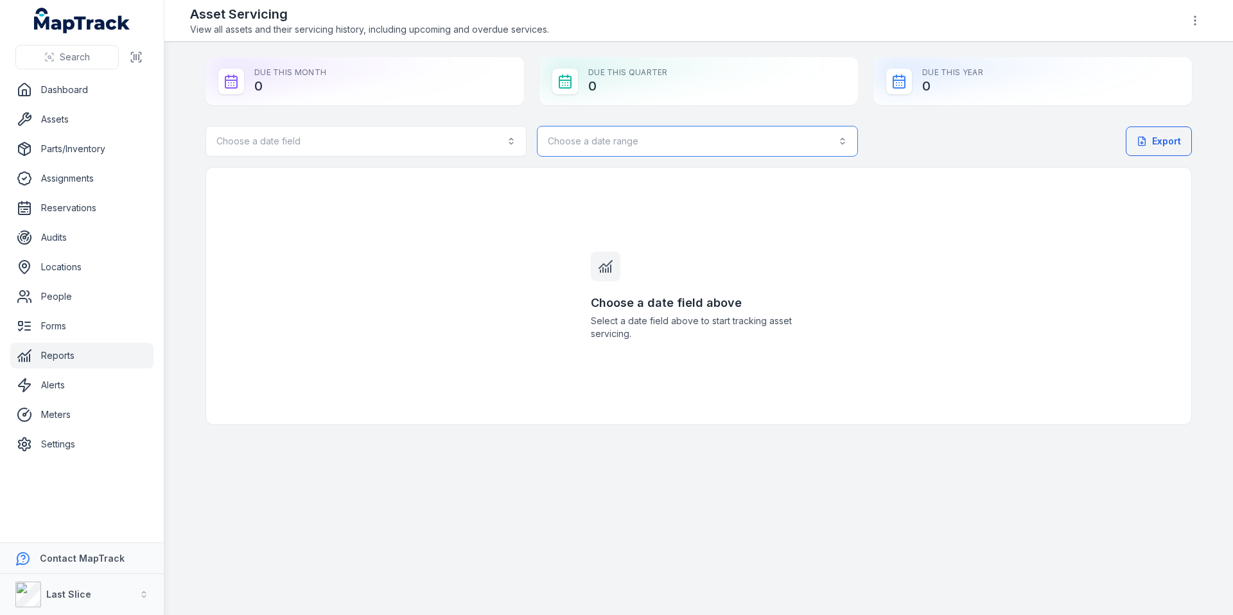
click at [631, 145] on button "Choose a date range" at bounding box center [697, 141] width 321 height 31
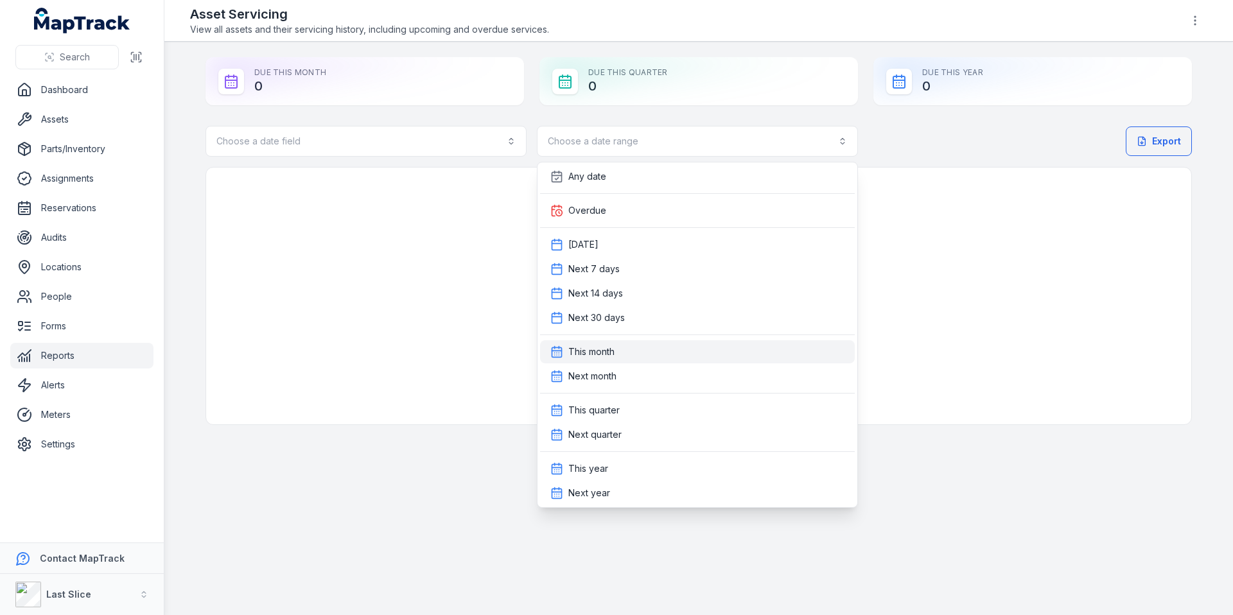
click at [595, 347] on span "This month" at bounding box center [592, 352] width 46 height 13
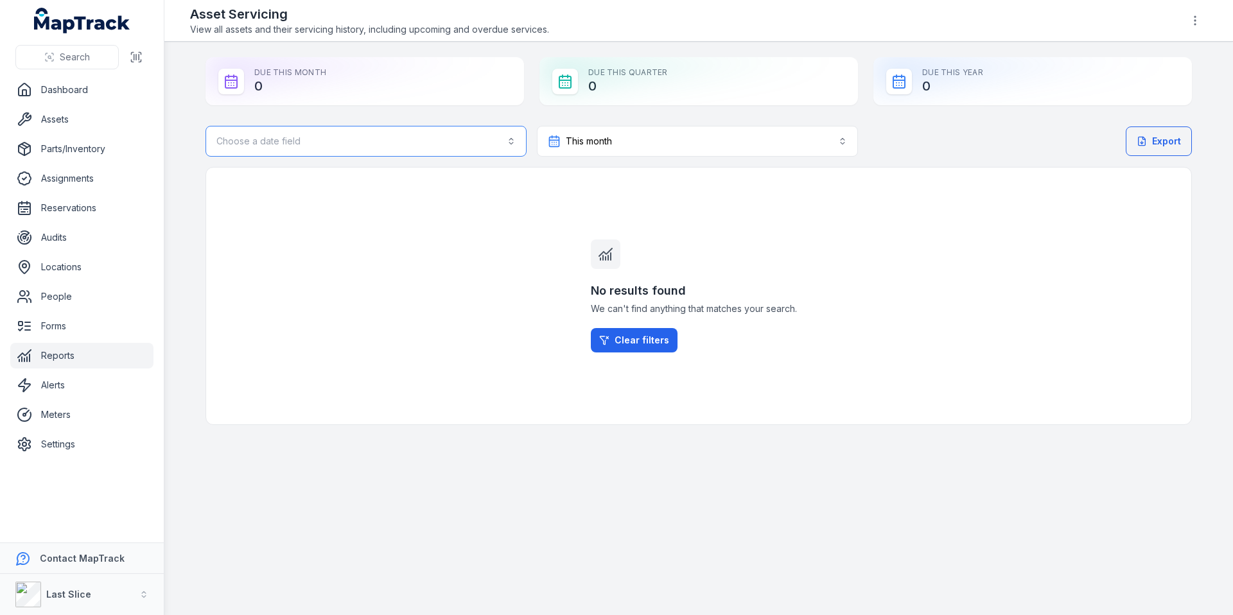
click at [406, 139] on button "Choose a date field" at bounding box center [366, 141] width 321 height 31
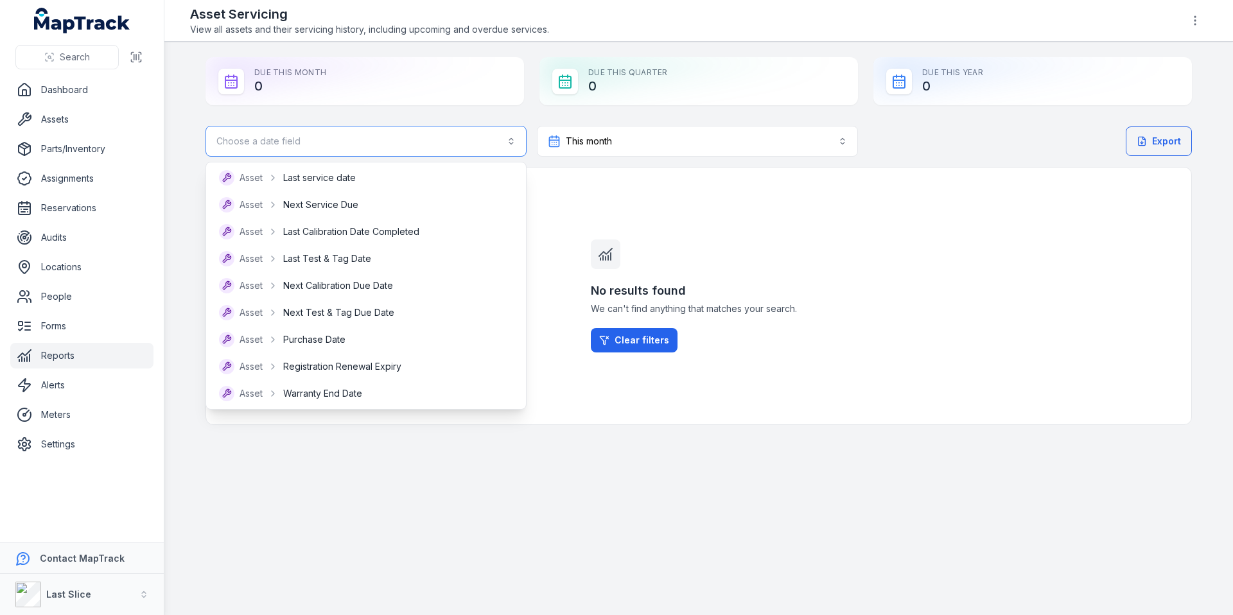
click at [406, 139] on button "Choose a date field" at bounding box center [366, 141] width 321 height 31
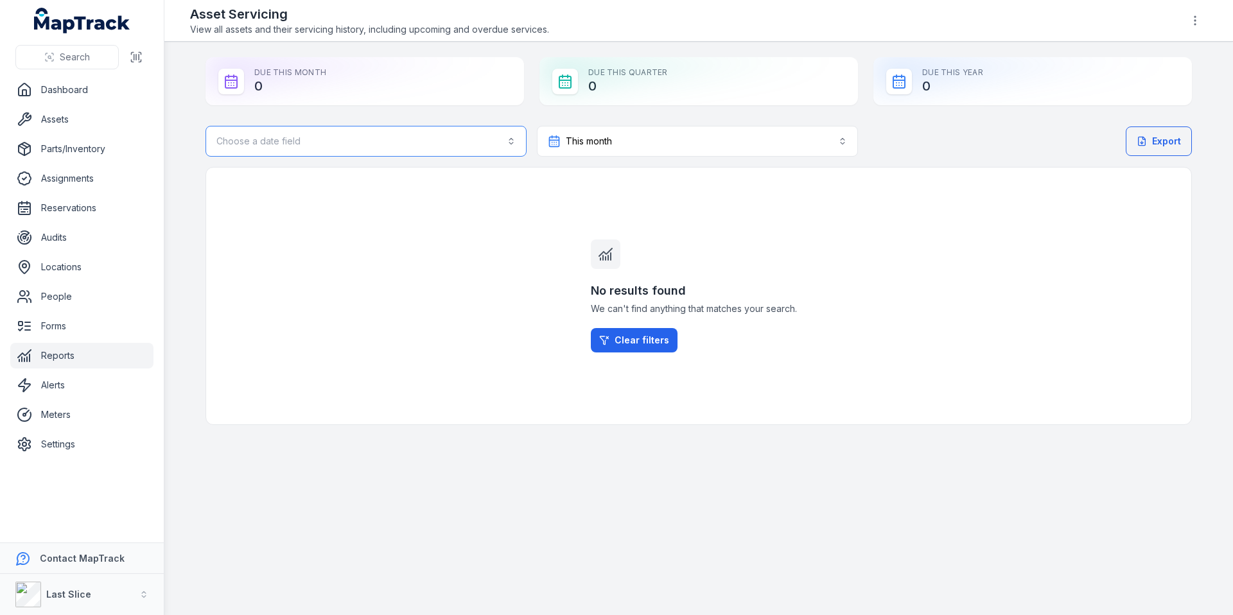
click at [394, 130] on button "Choose a date field" at bounding box center [366, 141] width 321 height 31
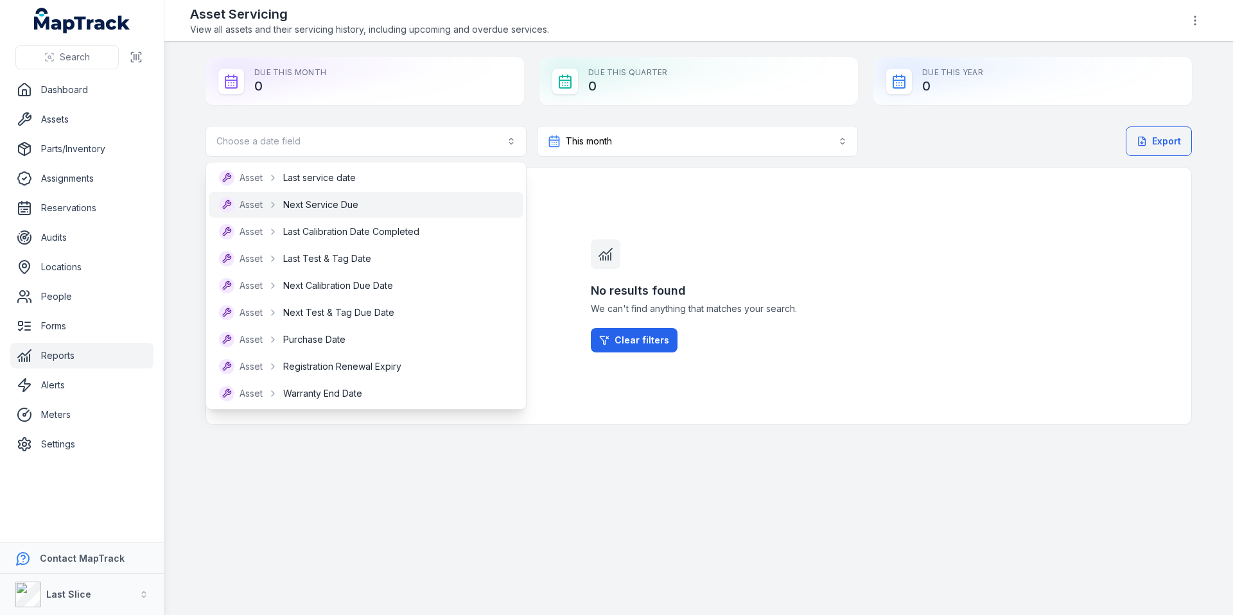
click at [342, 209] on span "Next Service Due" at bounding box center [320, 204] width 75 height 13
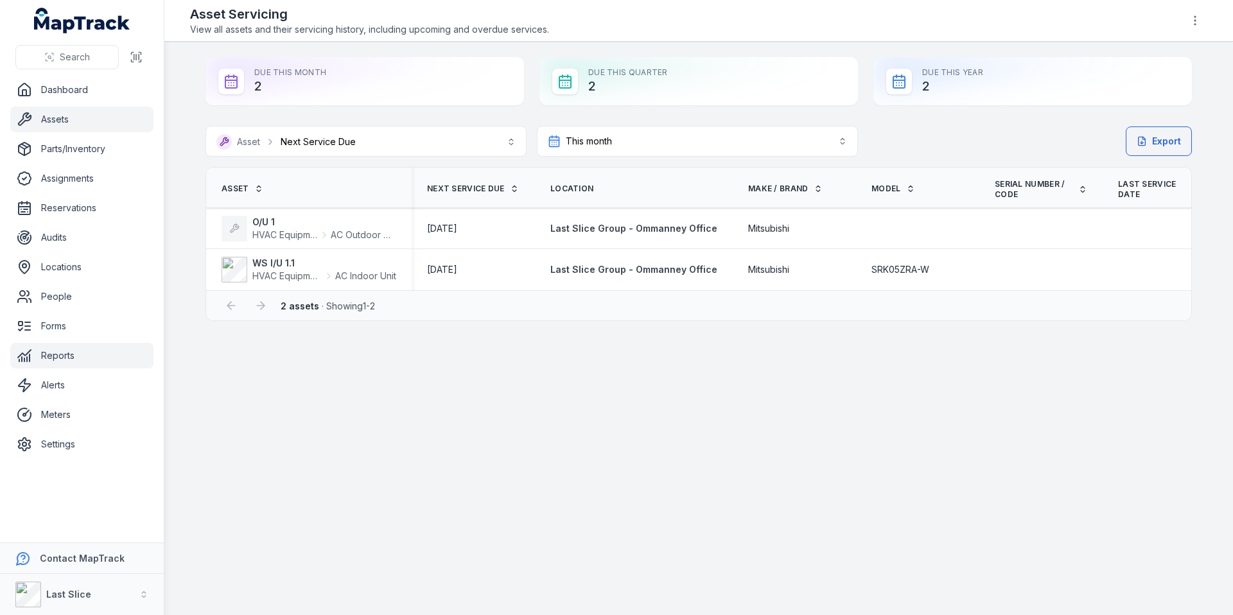
click at [72, 118] on link "Assets" at bounding box center [81, 120] width 143 height 26
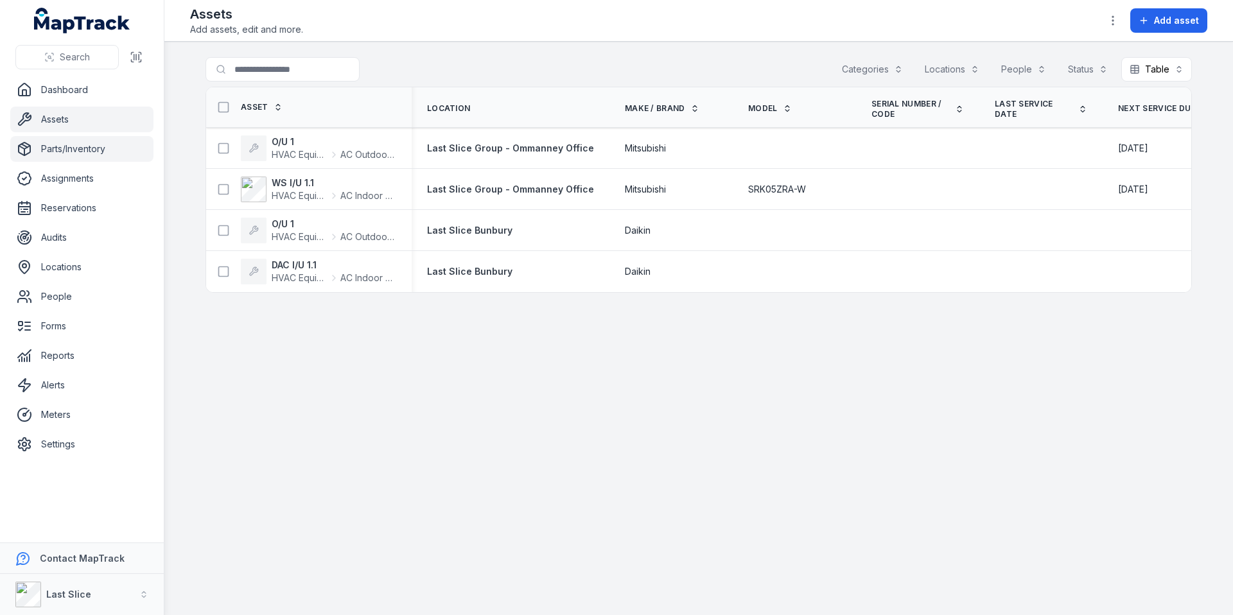
click at [90, 158] on link "Parts/Inventory" at bounding box center [81, 149] width 143 height 26
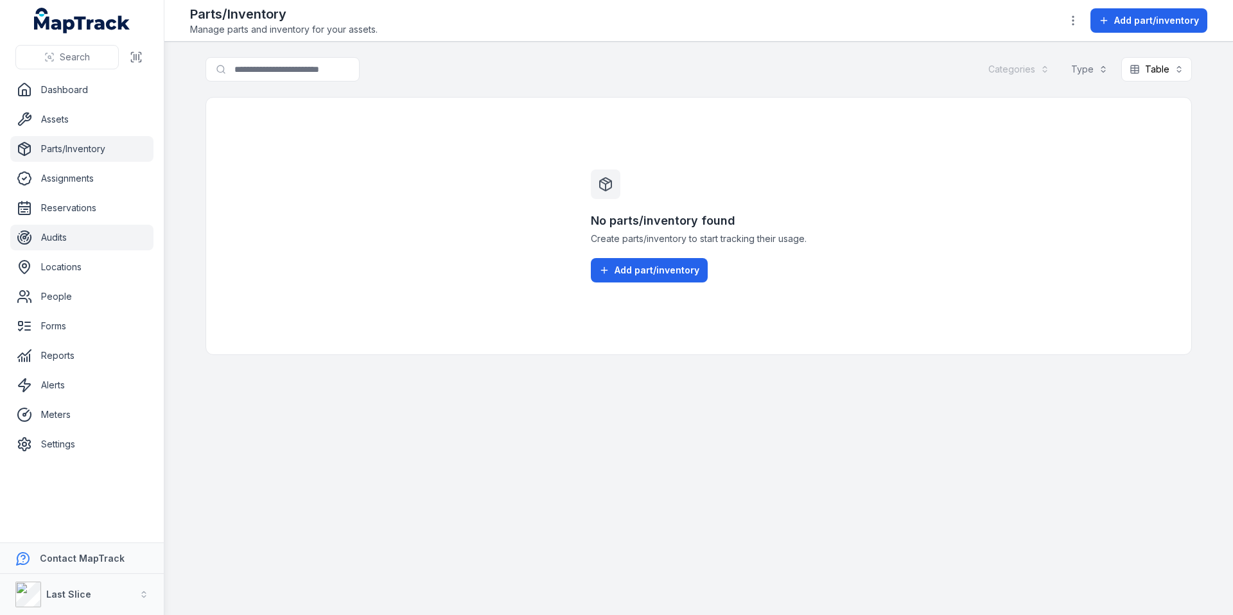
click at [67, 234] on link "Audits" at bounding box center [81, 238] width 143 height 26
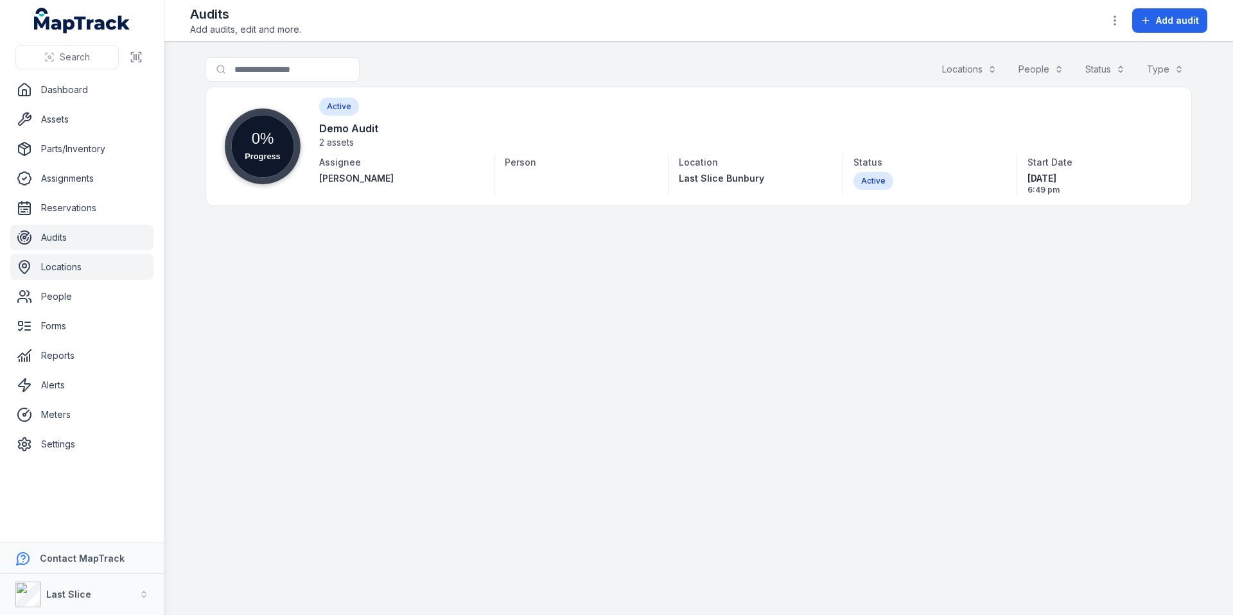
click at [85, 269] on link "Locations" at bounding box center [81, 267] width 143 height 26
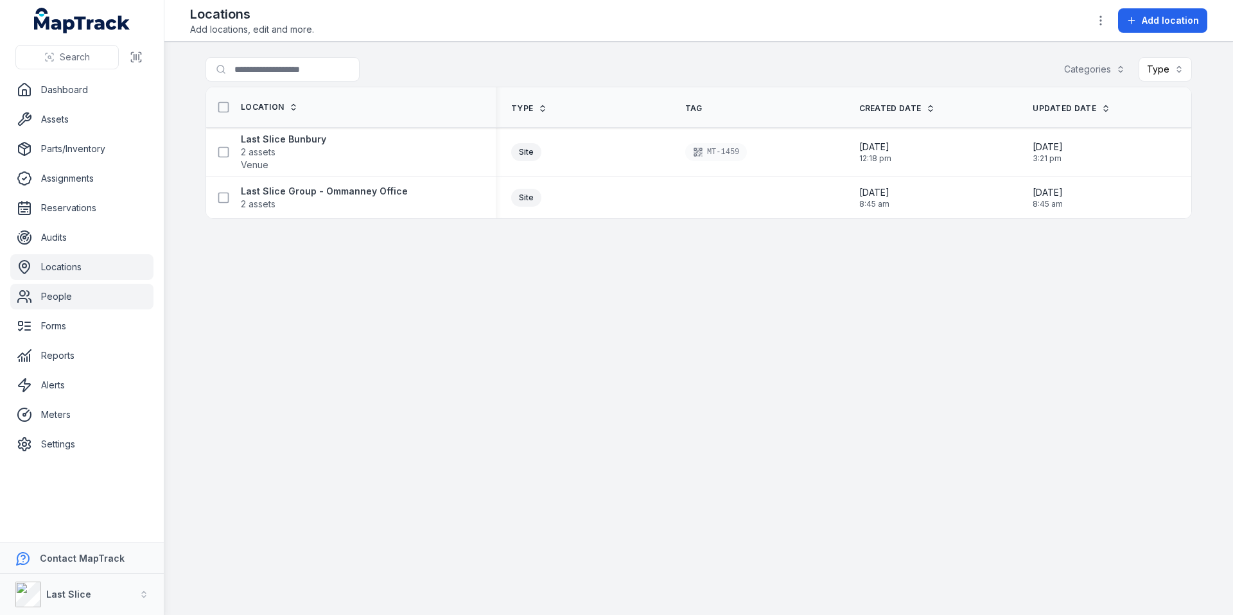
click at [60, 307] on link "People" at bounding box center [81, 297] width 143 height 26
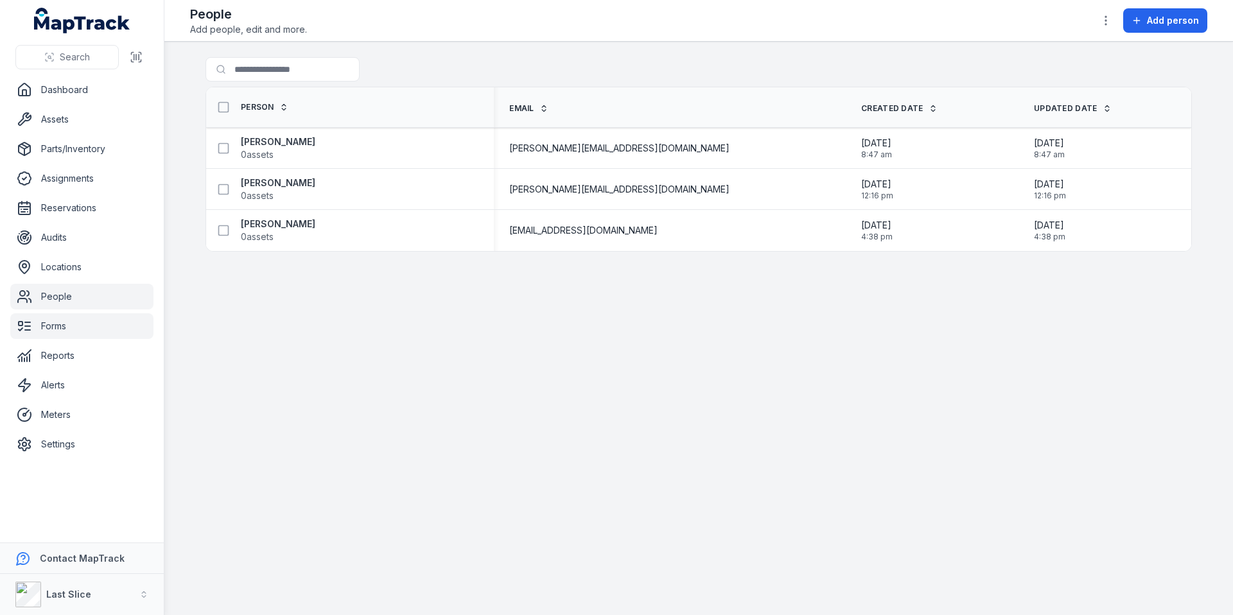
click at [49, 326] on link "Forms" at bounding box center [81, 326] width 143 height 26
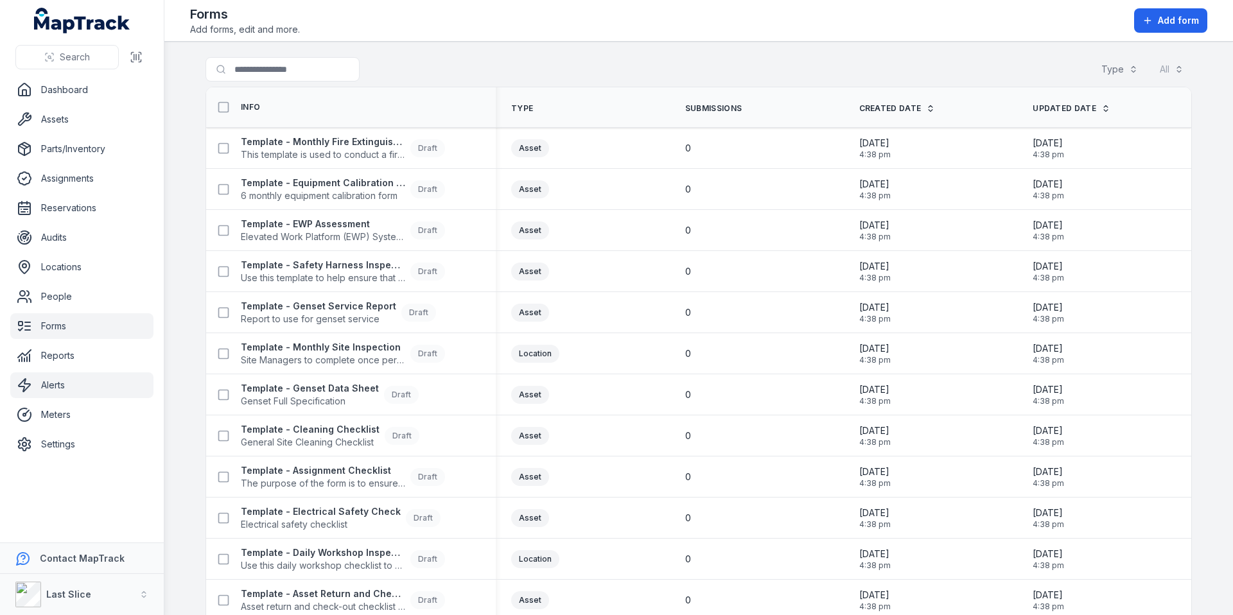
click at [82, 389] on link "Alerts" at bounding box center [81, 386] width 143 height 26
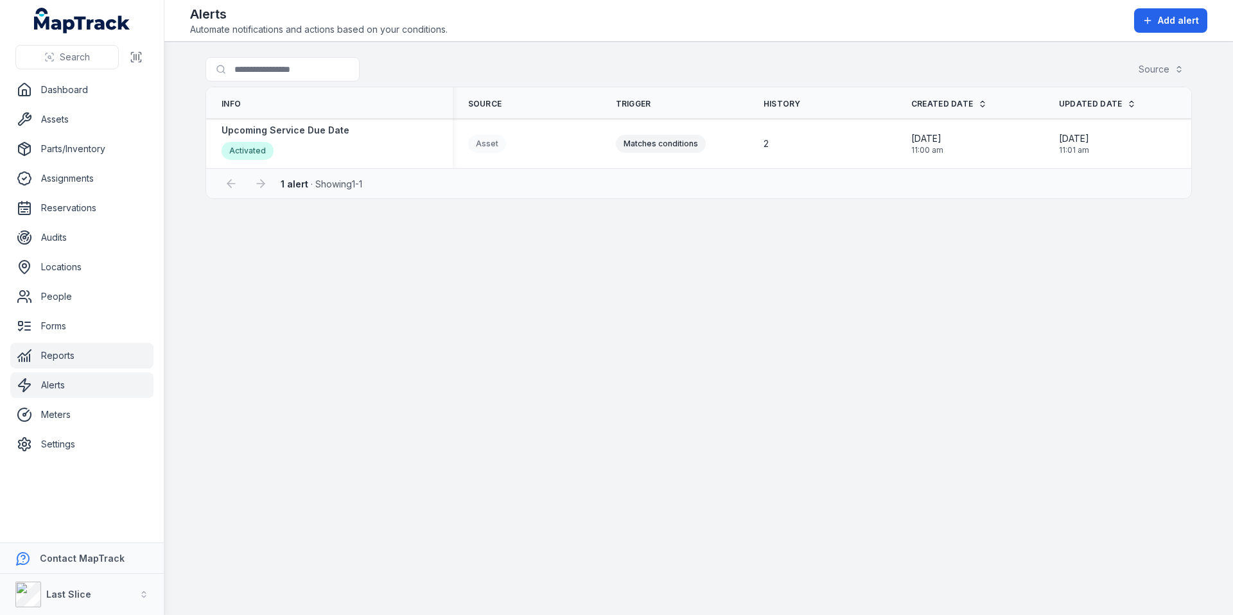
click at [85, 364] on link "Reports" at bounding box center [81, 356] width 143 height 26
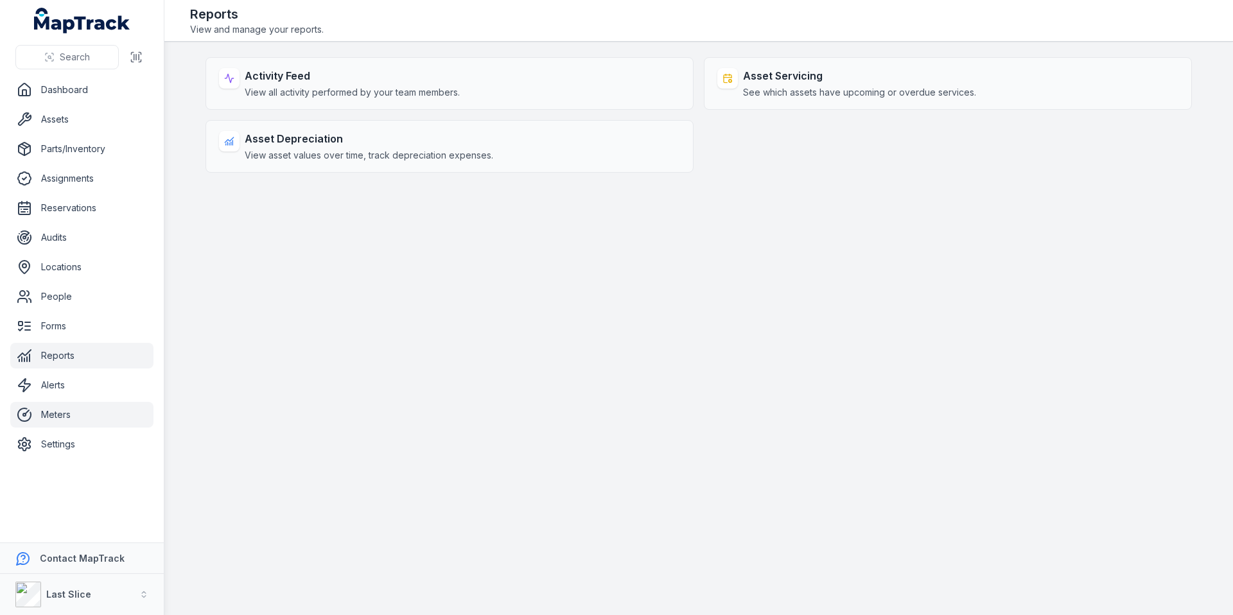
click at [48, 423] on link "Meters" at bounding box center [81, 415] width 143 height 26
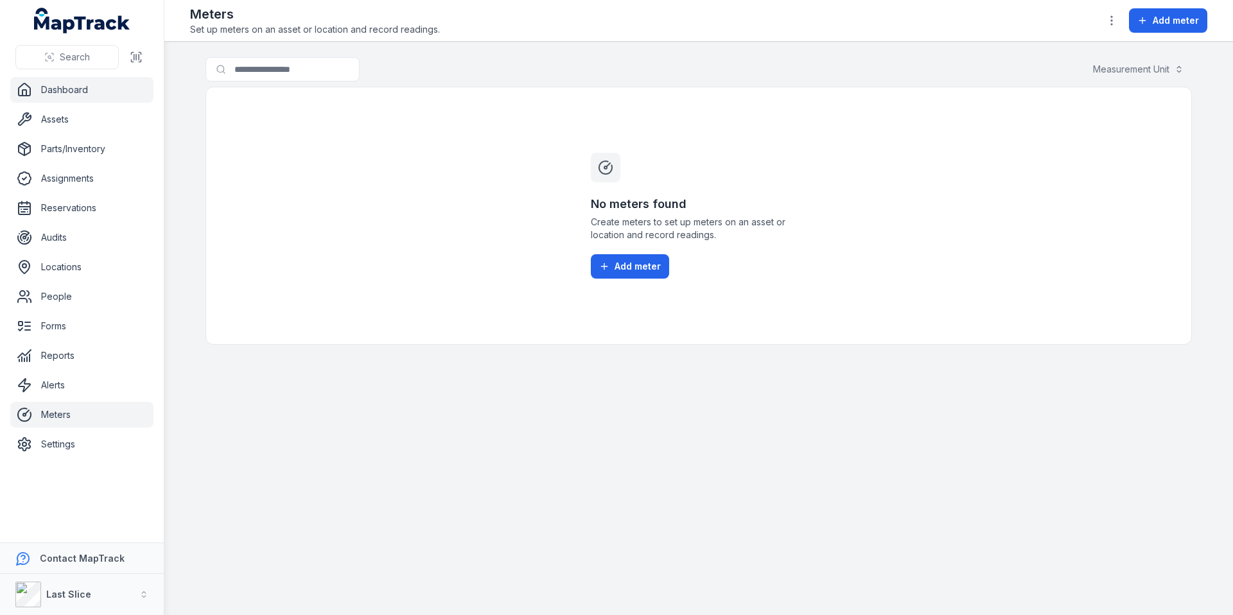
click at [69, 79] on link "Dashboard" at bounding box center [81, 90] width 143 height 26
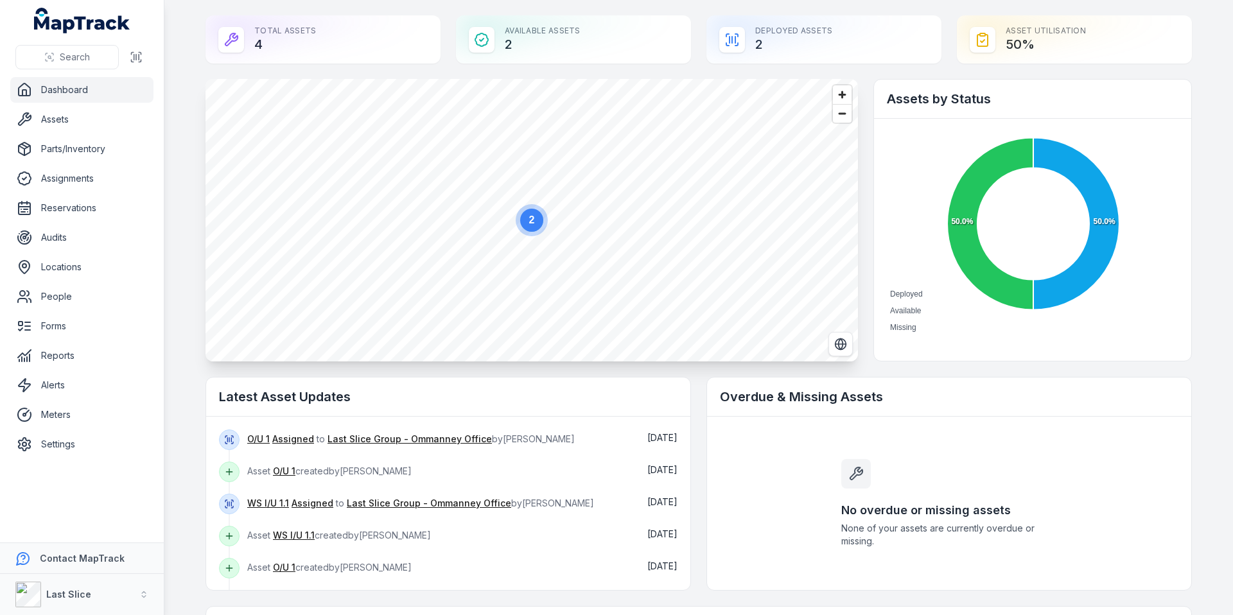
click at [989, 37] on div at bounding box center [983, 40] width 26 height 26
click at [1009, 46] on div "Asset utilisation 50 %" at bounding box center [1074, 39] width 235 height 48
click at [962, 44] on div "Asset utilisation 50 %" at bounding box center [1074, 39] width 235 height 48
click at [69, 117] on link "Assets" at bounding box center [81, 120] width 143 height 26
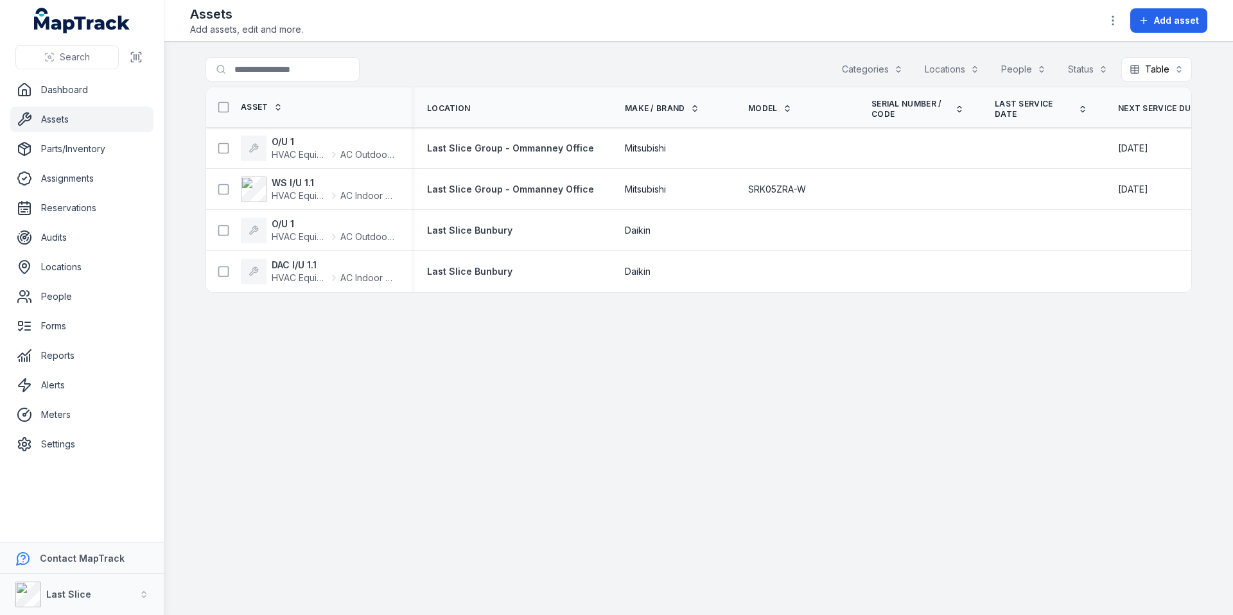
click at [957, 71] on div "Locations" at bounding box center [952, 69] width 71 height 24
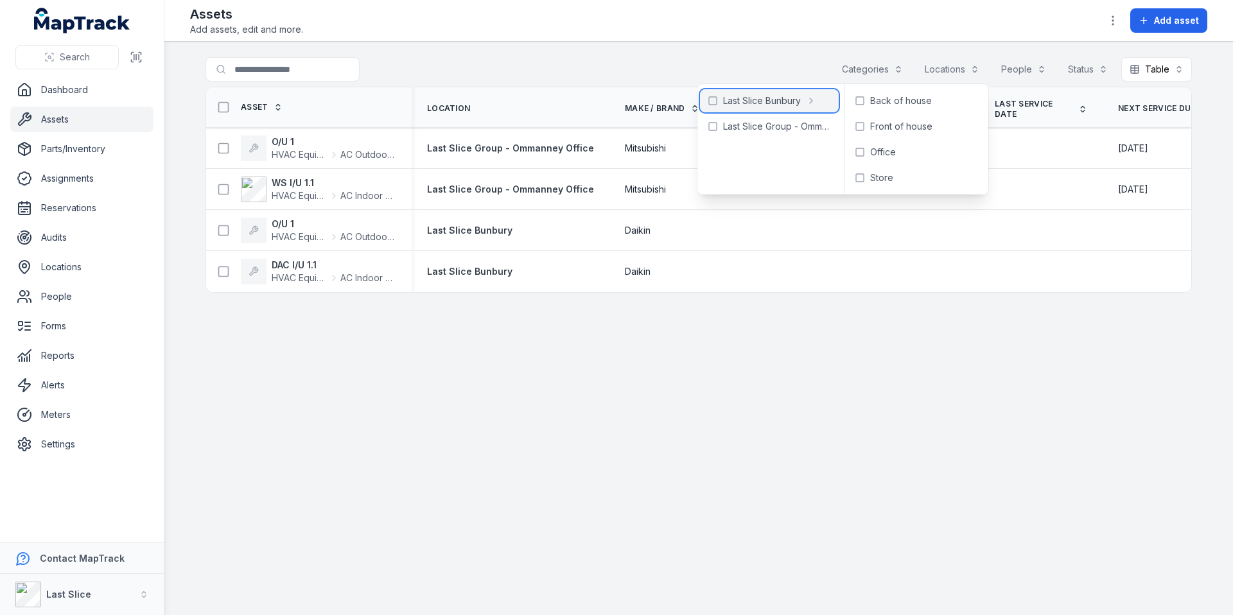
click at [761, 105] on span "Last Slice Bunbury" at bounding box center [762, 100] width 78 height 13
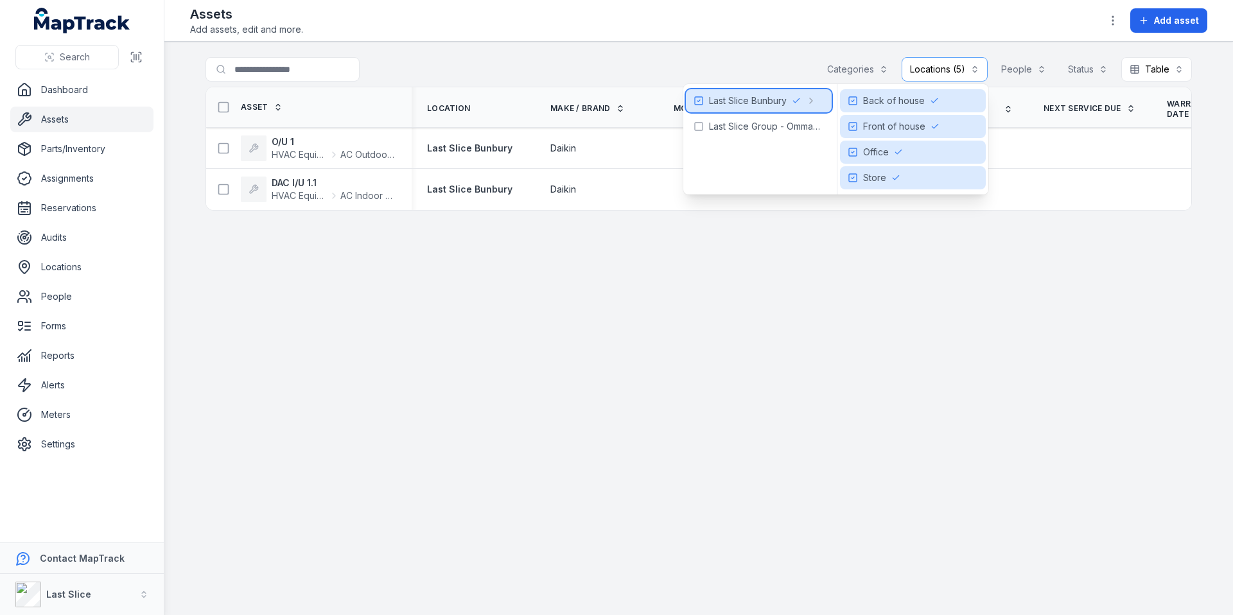
click at [698, 100] on icon at bounding box center [699, 101] width 10 height 10
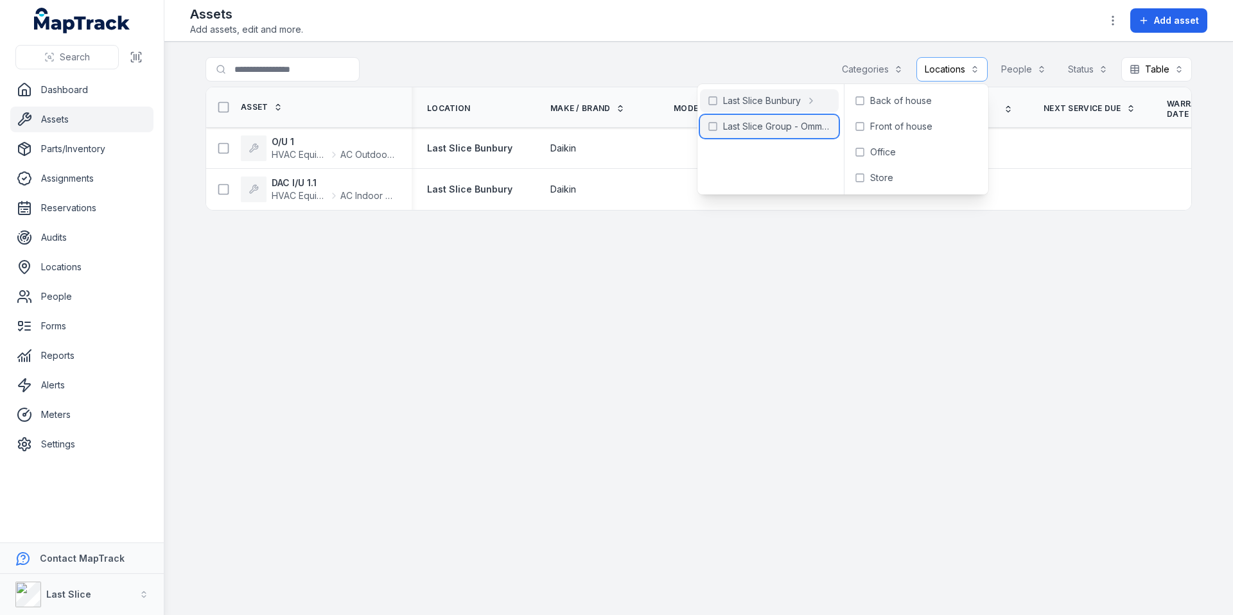
click at [734, 132] on span "Last Slice Group - Ommanney Office" at bounding box center [777, 126] width 108 height 13
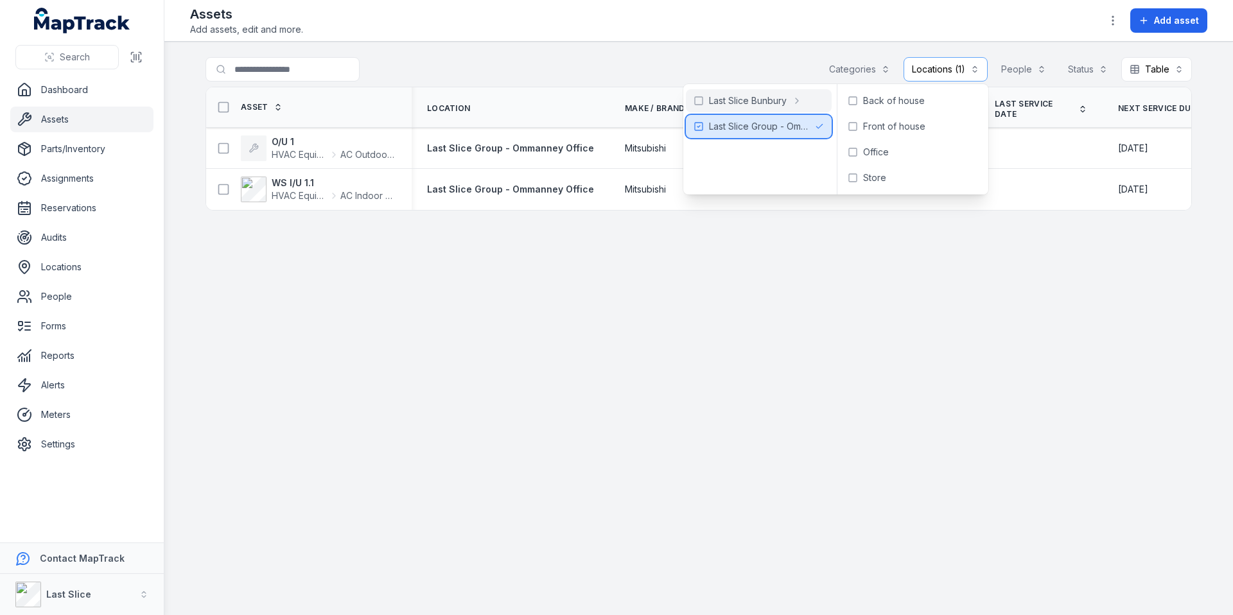
click at [746, 127] on span "Last Slice Group - Ommanney Office" at bounding box center [759, 126] width 101 height 13
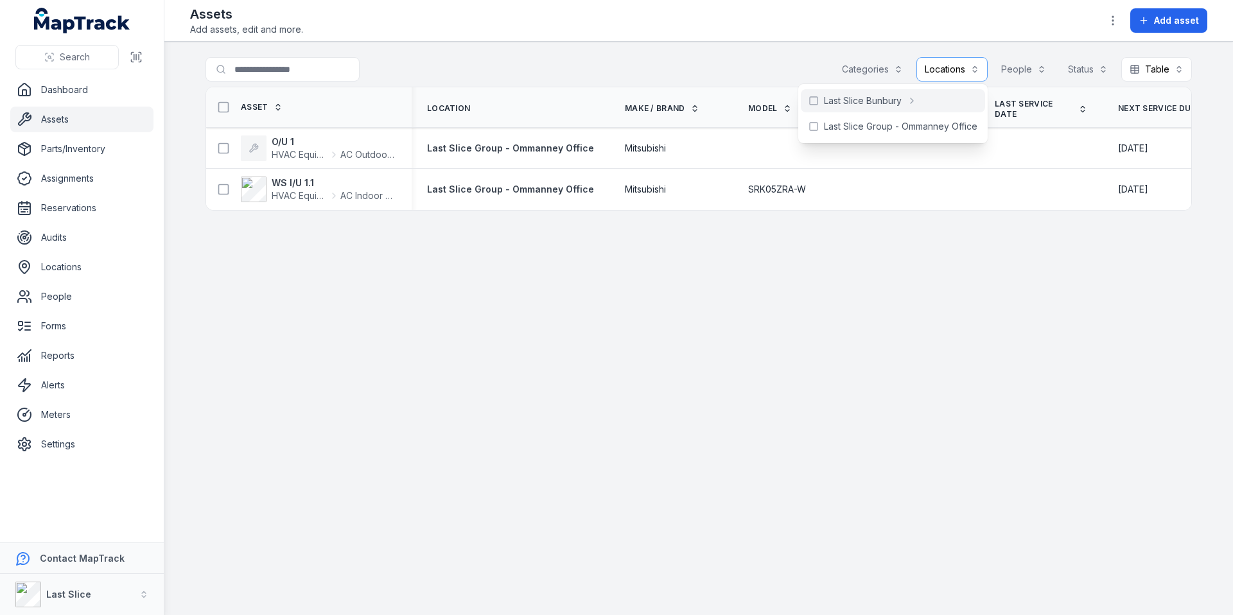
click at [881, 351] on main "Search for assets Categories Locations People Status Table ***** Asset Location…" at bounding box center [698, 329] width 1069 height 574
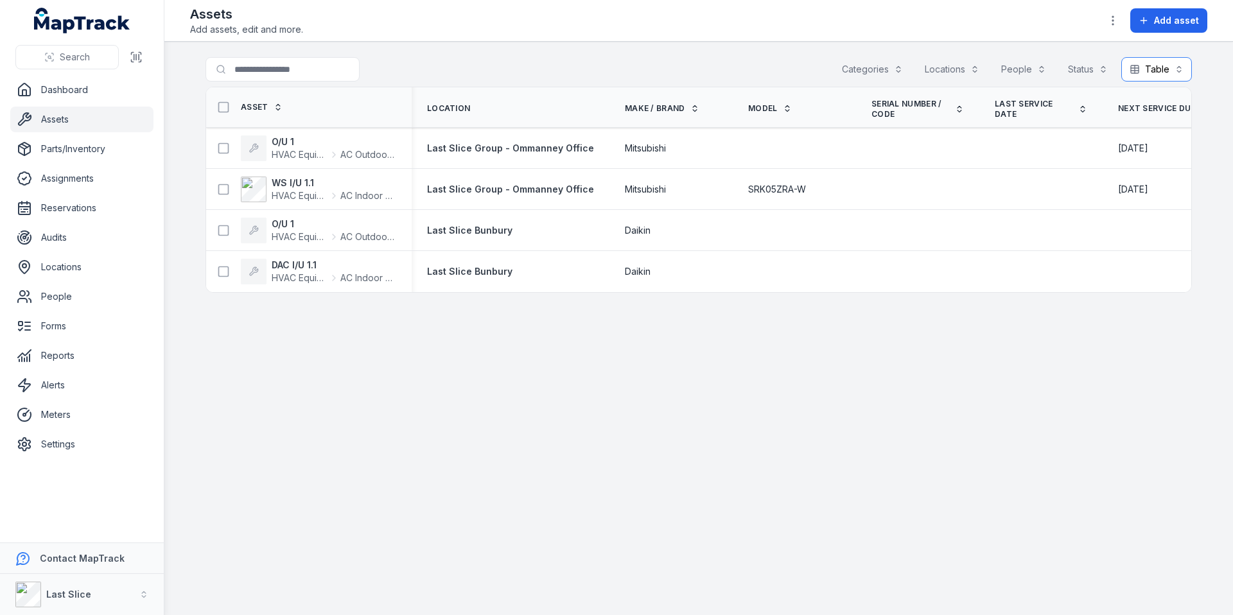
click at [1166, 70] on button "Table *****" at bounding box center [1157, 69] width 71 height 24
click at [1170, 68] on button "Table *****" at bounding box center [1157, 69] width 71 height 24
click at [859, 353] on main "Search for assets Categories Locations People Status Table ***** Asset Location…" at bounding box center [698, 329] width 1069 height 574
click at [1188, 30] on button "Add asset" at bounding box center [1169, 20] width 77 height 24
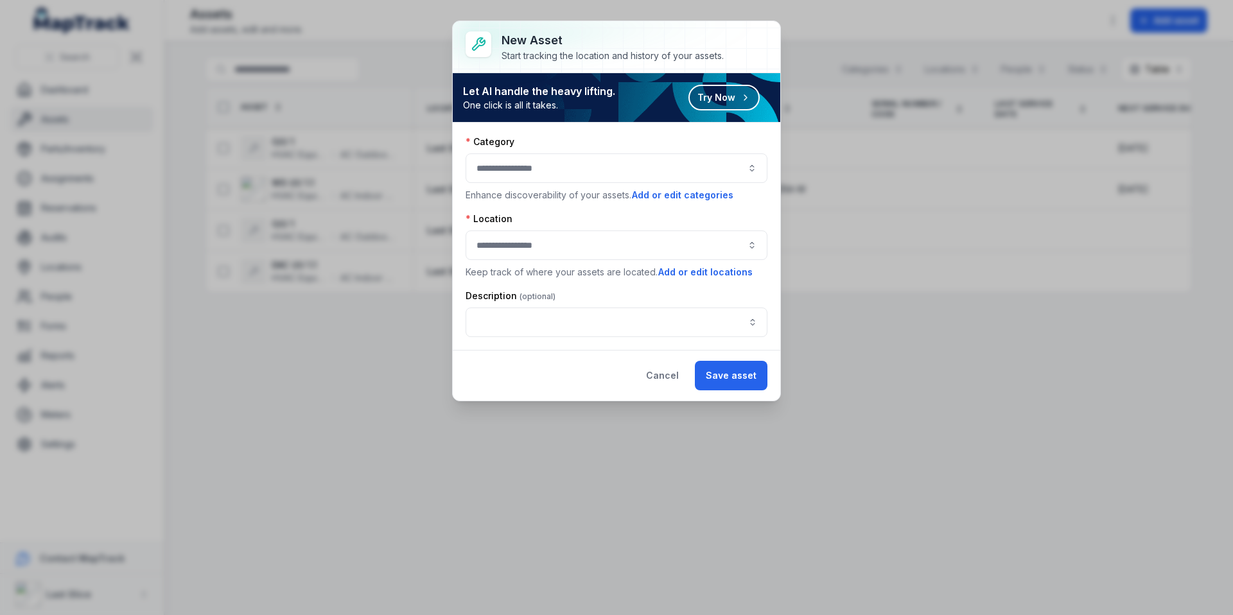
click at [657, 172] on div at bounding box center [617, 169] width 302 height 30
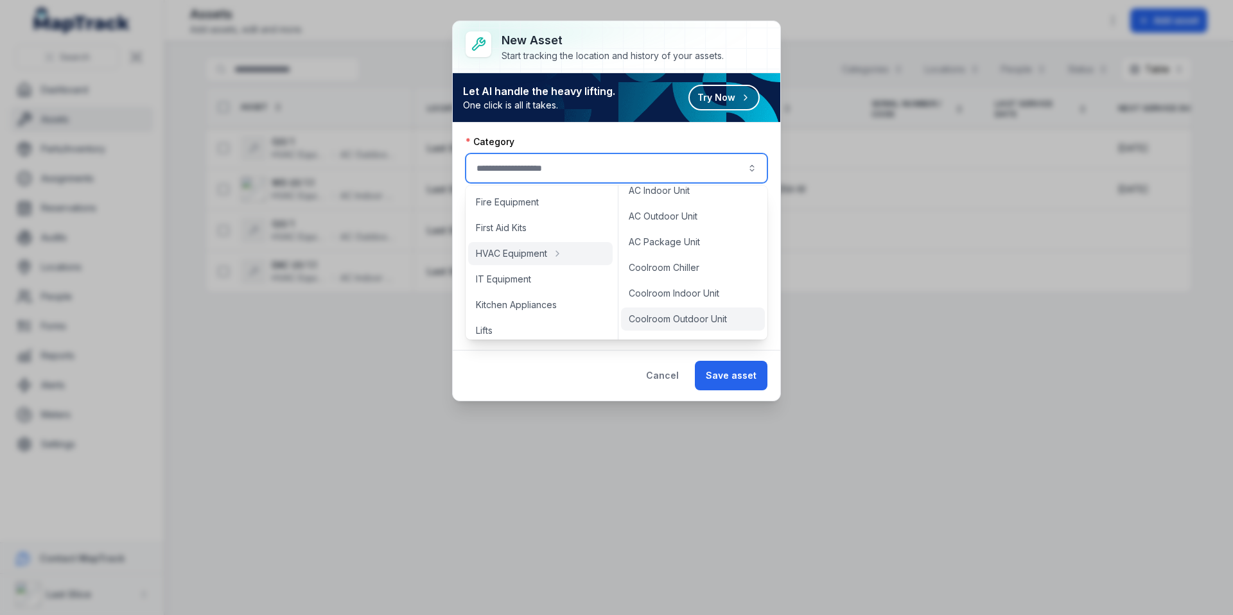
scroll to position [30, 0]
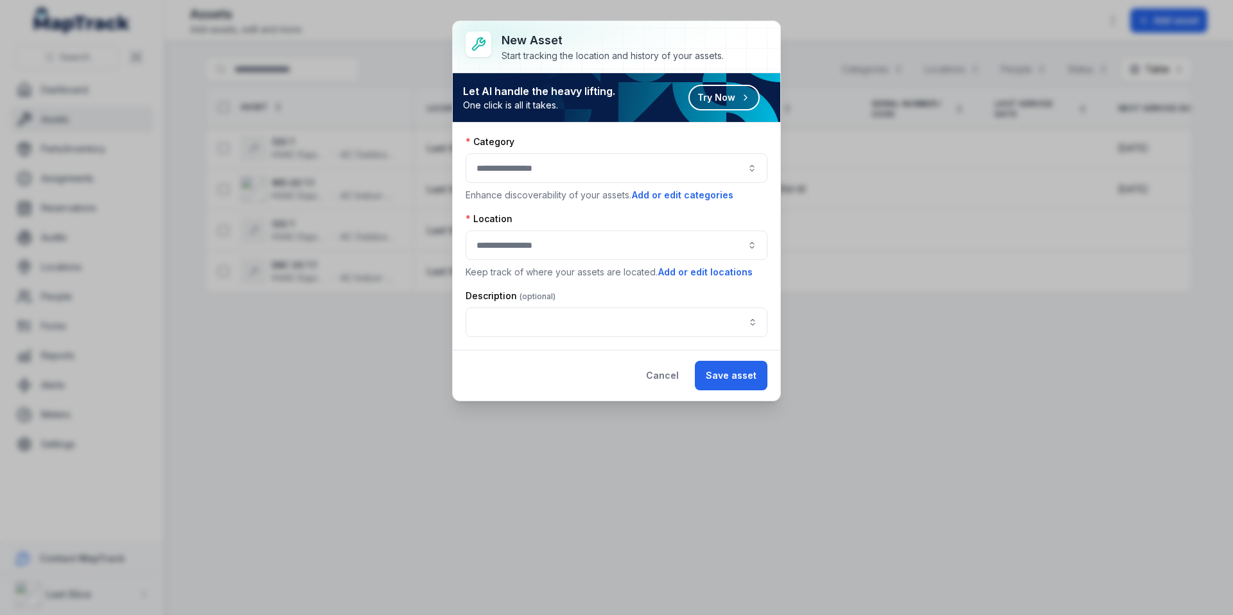
click at [681, 442] on div "New asset Start tracking the location and history of your assets. Let AI handle…" at bounding box center [616, 307] width 1233 height 615
click at [558, 175] on div at bounding box center [617, 169] width 302 height 30
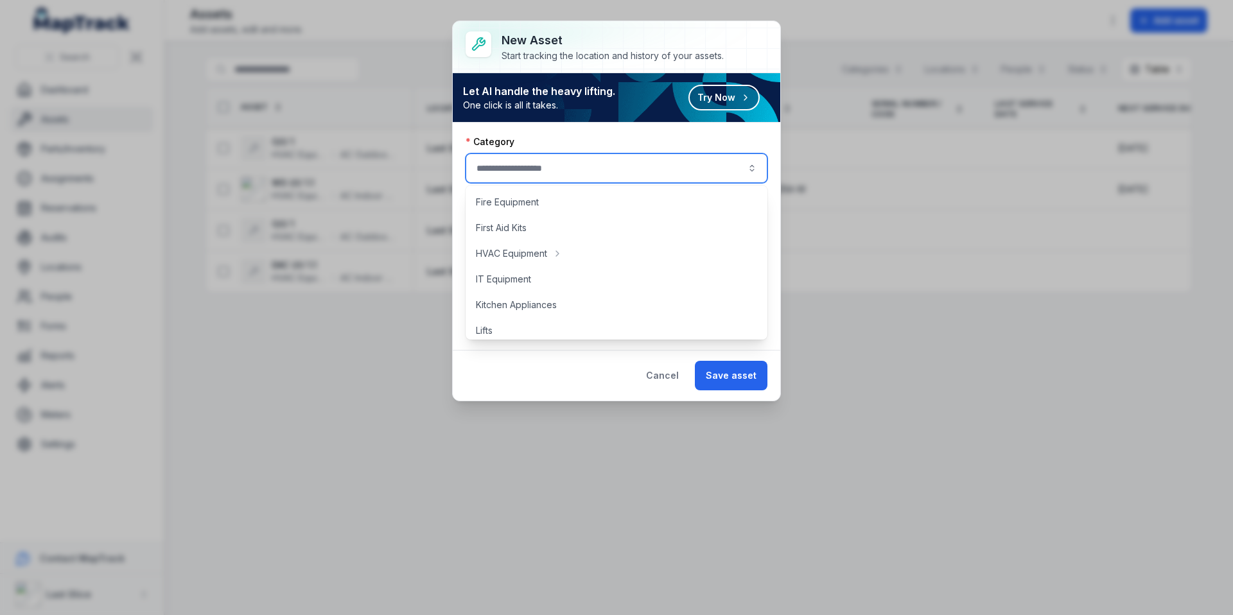
click at [658, 170] on div at bounding box center [617, 169] width 302 height 30
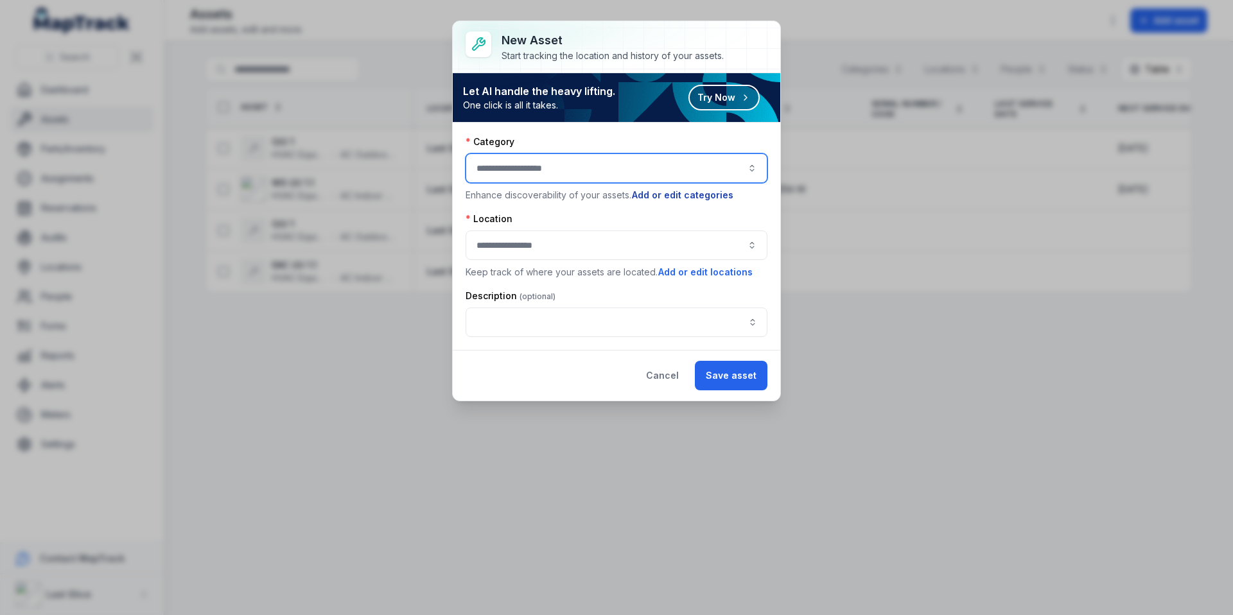
click at [664, 193] on button "Add or edit categories" at bounding box center [682, 195] width 103 height 14
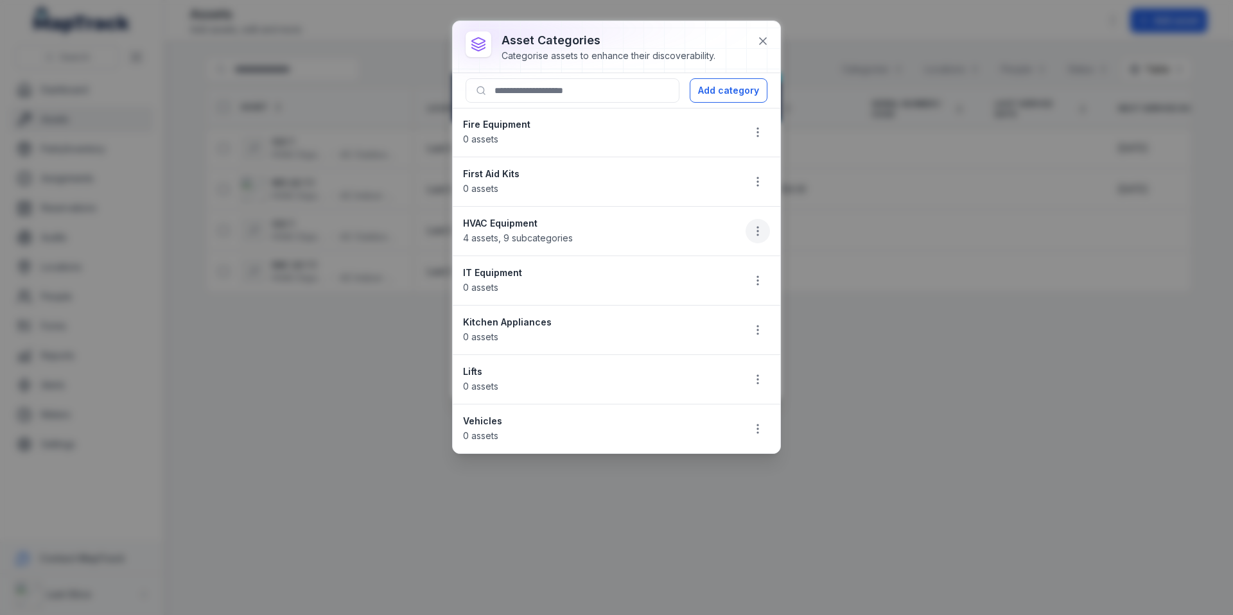
click at [754, 229] on icon "button" at bounding box center [758, 231] width 13 height 13
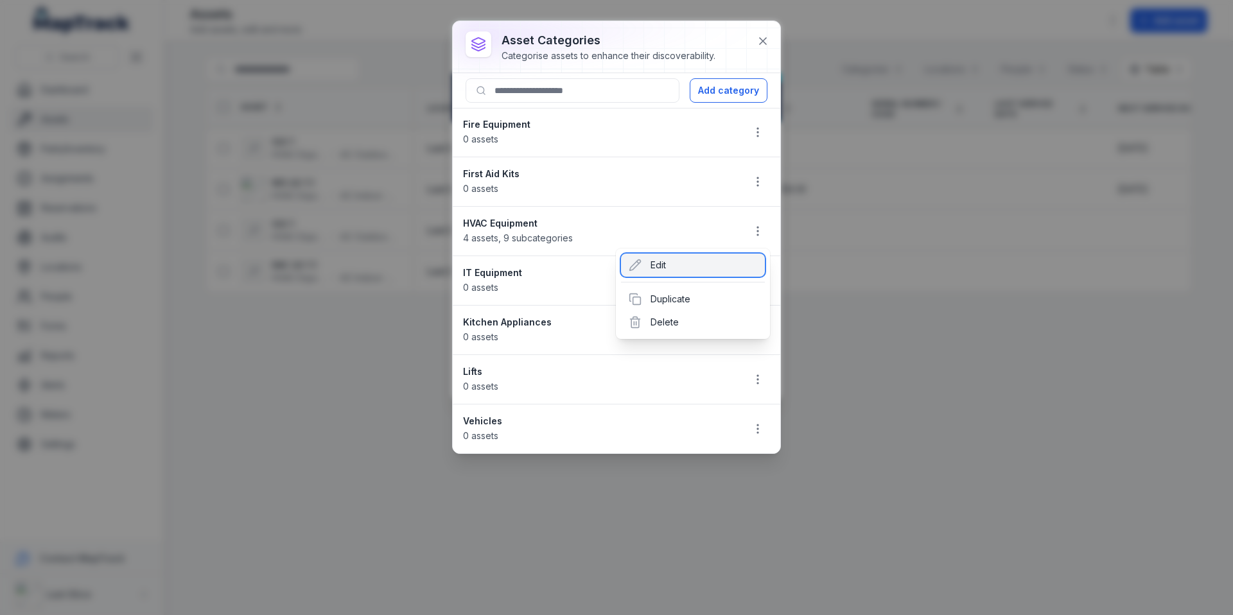
click at [721, 266] on div "Edit" at bounding box center [693, 265] width 144 height 23
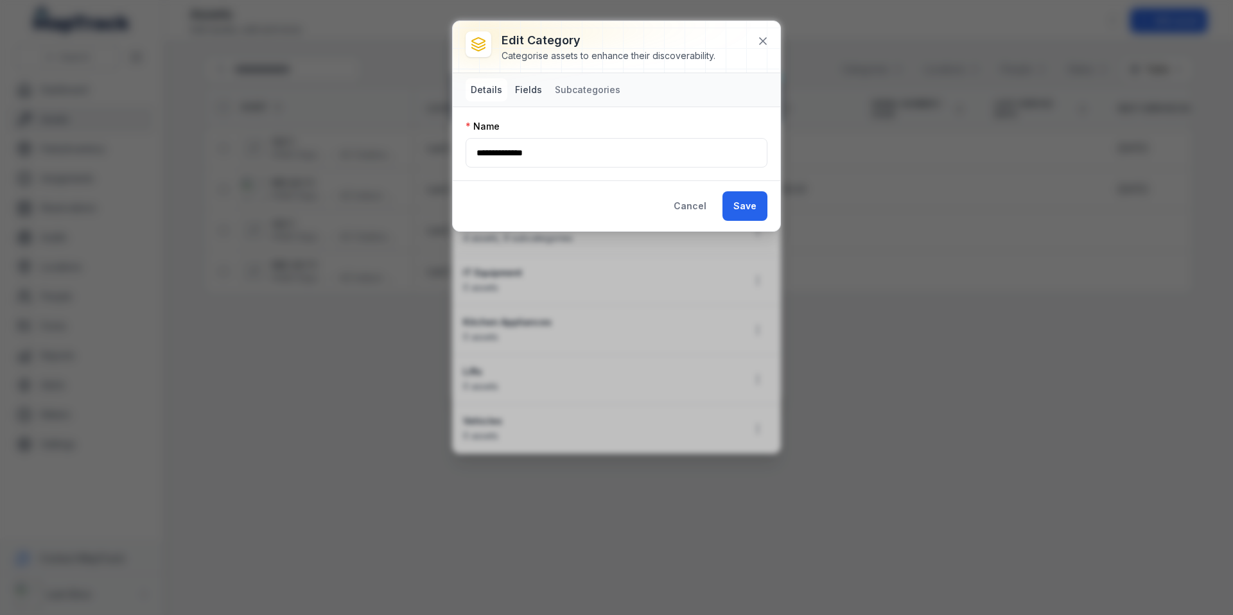
click at [540, 94] on button "Fields" at bounding box center [528, 89] width 37 height 23
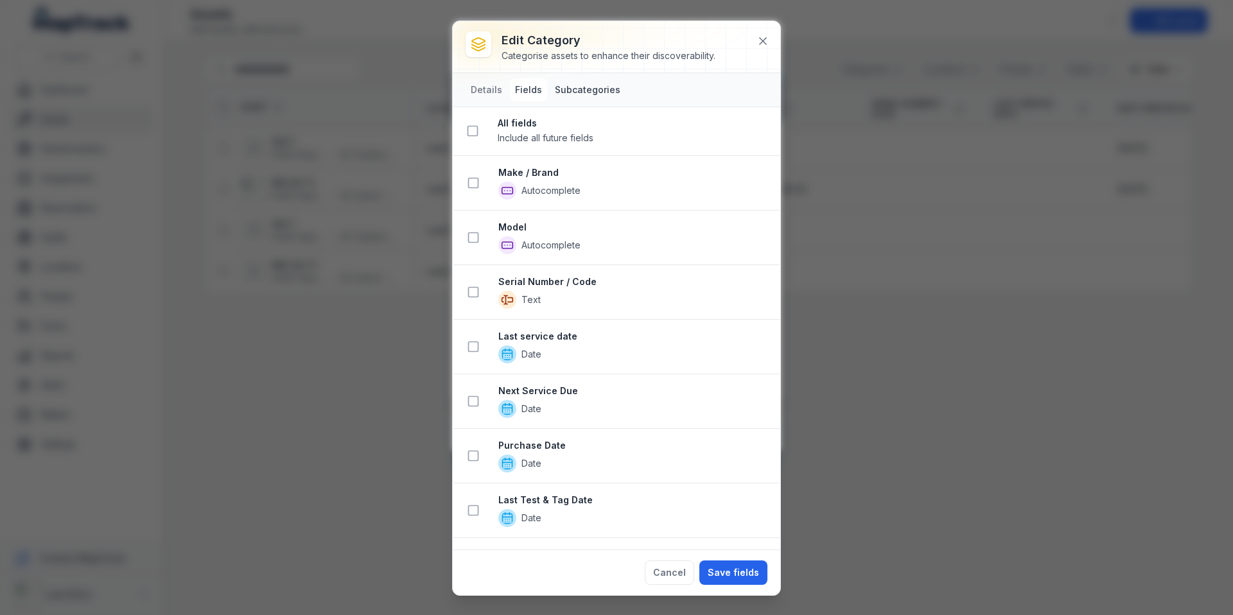
click at [574, 91] on button "Subcategories" at bounding box center [588, 89] width 76 height 23
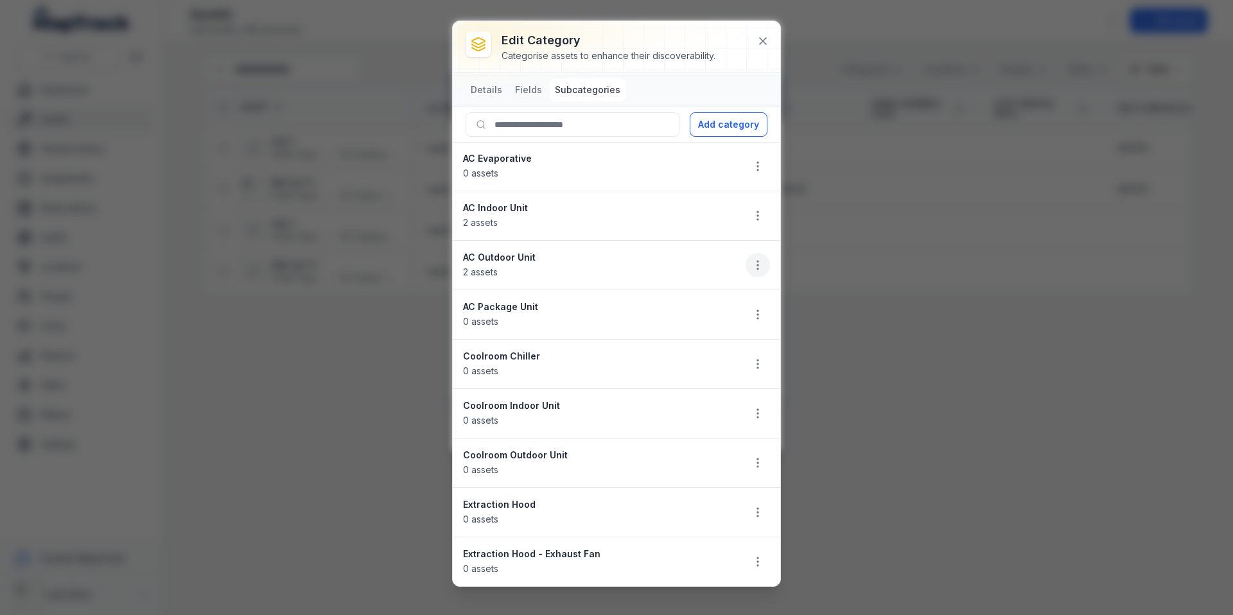
click at [763, 265] on icon "button" at bounding box center [758, 265] width 13 height 13
click at [728, 300] on div "Edit" at bounding box center [693, 299] width 144 height 23
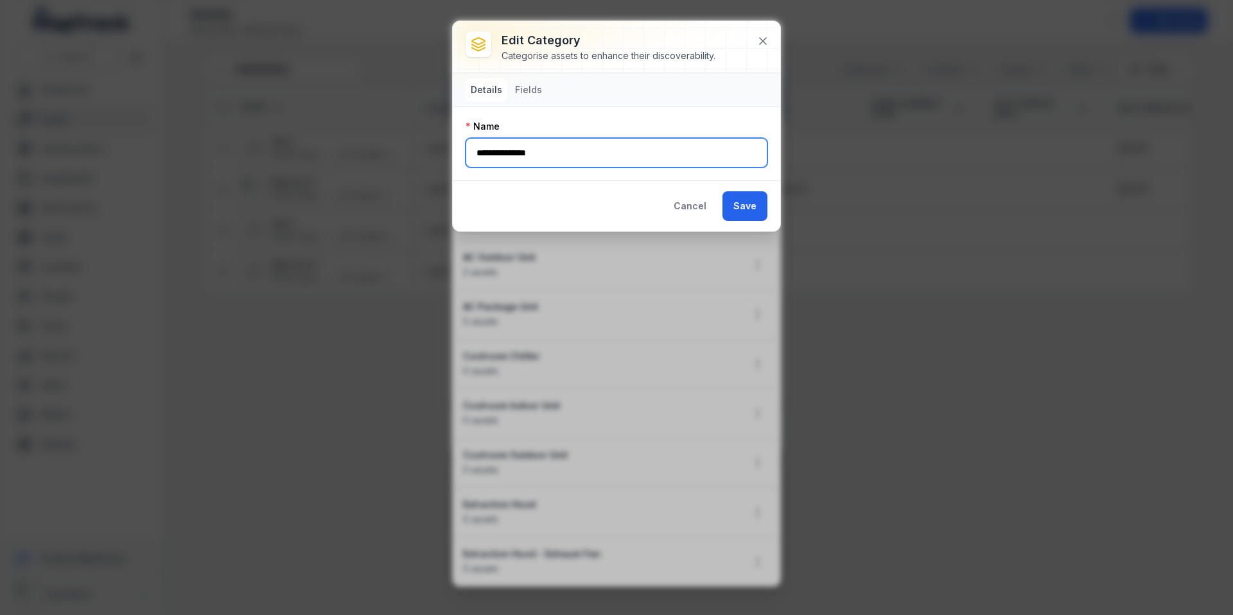
drag, startPoint x: 466, startPoint y: 154, endPoint x: 371, endPoint y: 148, distance: 95.9
click at [363, 148] on div "**********" at bounding box center [616, 307] width 1233 height 615
click at [595, 148] on input "**********" at bounding box center [617, 153] width 302 height 30
type input "**********"
click at [747, 202] on button "Save" at bounding box center [745, 206] width 45 height 30
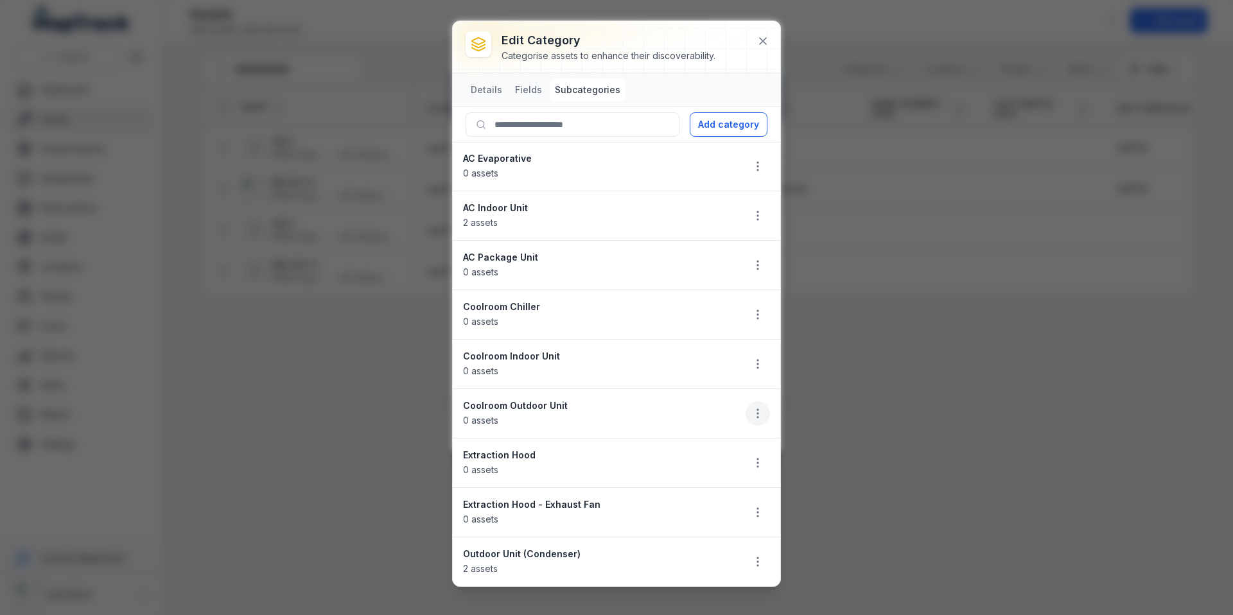
click at [762, 410] on icon "button" at bounding box center [758, 413] width 13 height 13
click at [703, 502] on div "Delete" at bounding box center [693, 504] width 144 height 23
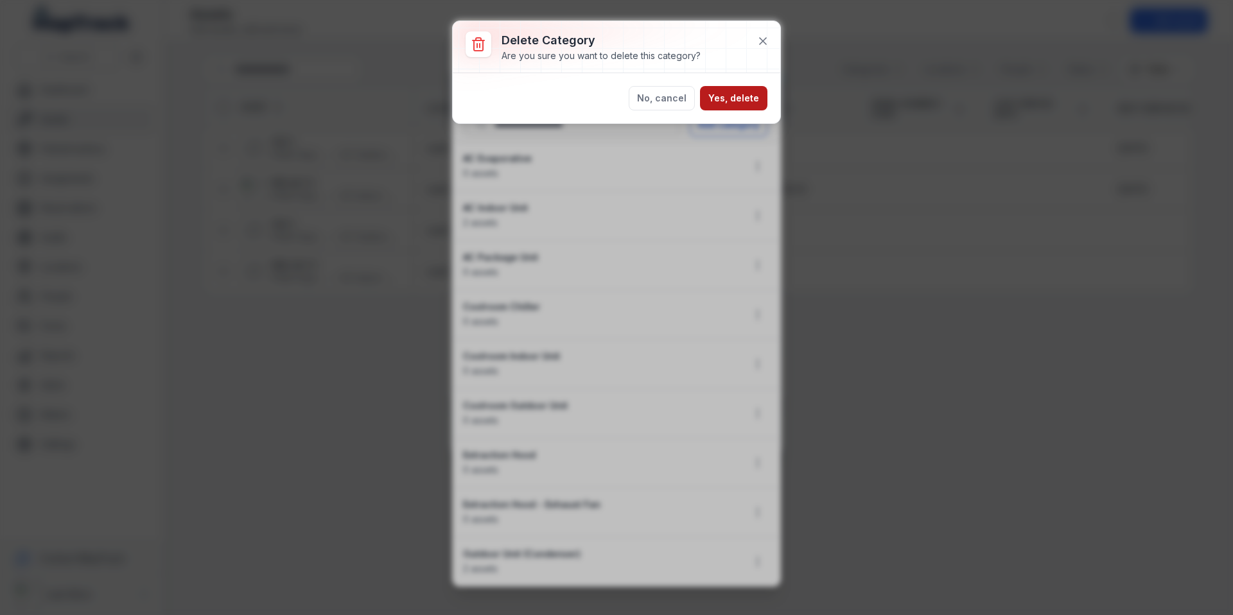
click at [747, 101] on button "Yes, delete" at bounding box center [733, 98] width 67 height 24
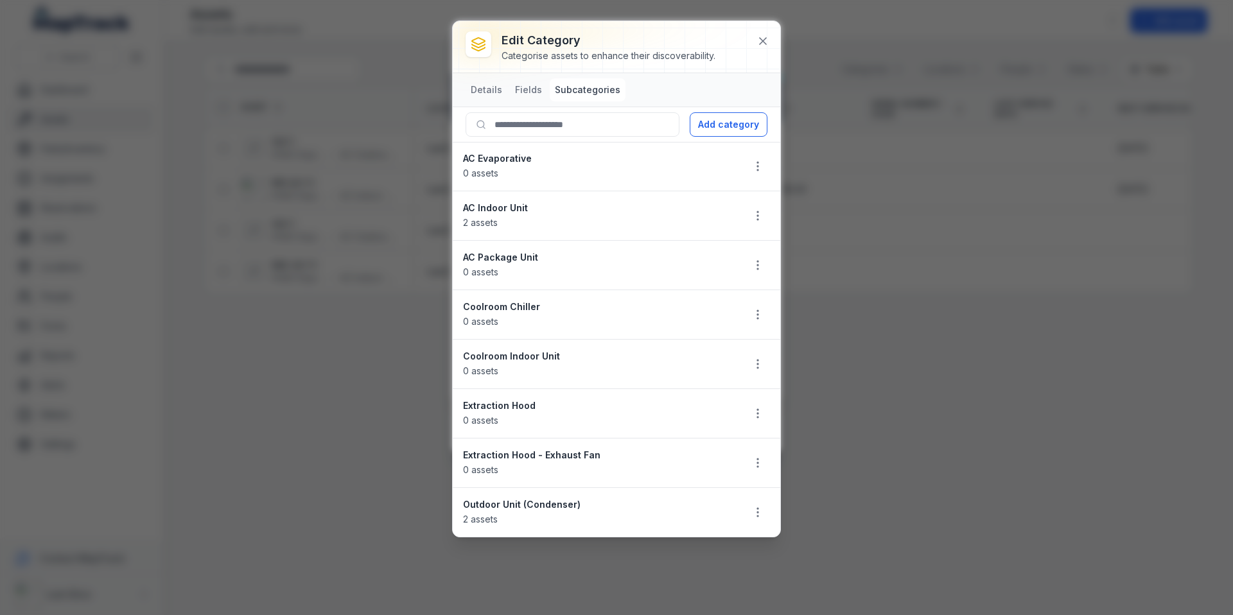
drag, startPoint x: 755, startPoint y: 211, endPoint x: 730, endPoint y: 258, distance: 52.9
click at [730, 258] on ul "AC Evaporative 0 assets AC Indoor Unit 2 assets AC Package Unit 0 assets Coolro…" at bounding box center [617, 340] width 328 height 394
click at [755, 367] on icon "button" at bounding box center [758, 364] width 13 height 13
click at [658, 457] on div "Delete" at bounding box center [693, 455] width 144 height 23
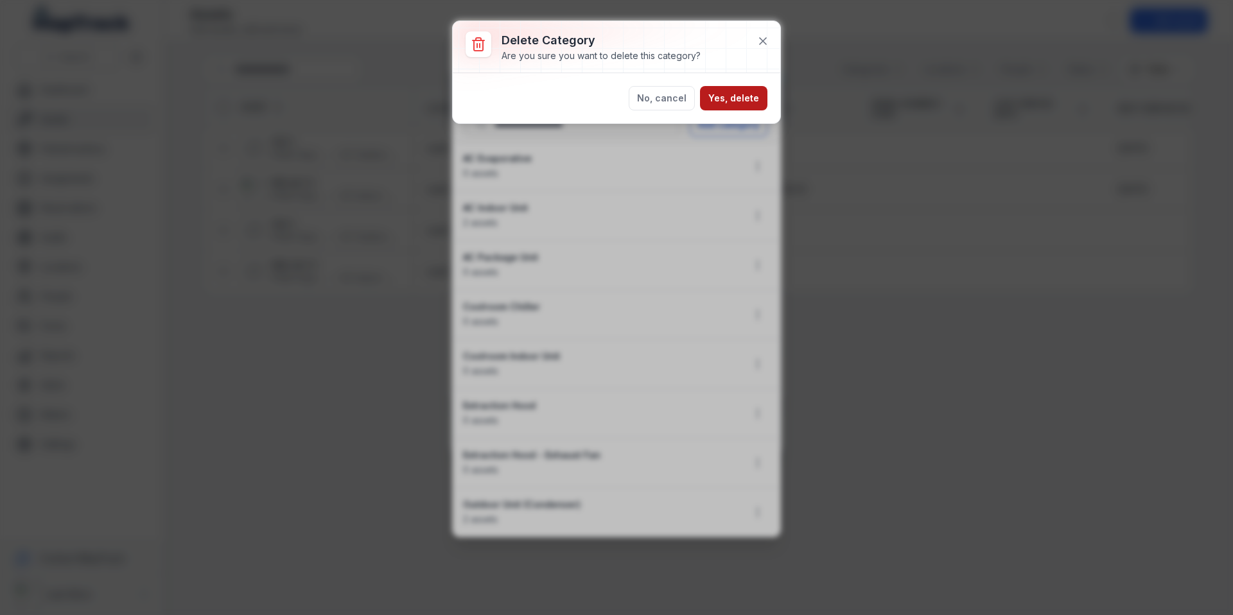
click at [736, 102] on button "Yes, delete" at bounding box center [733, 98] width 67 height 24
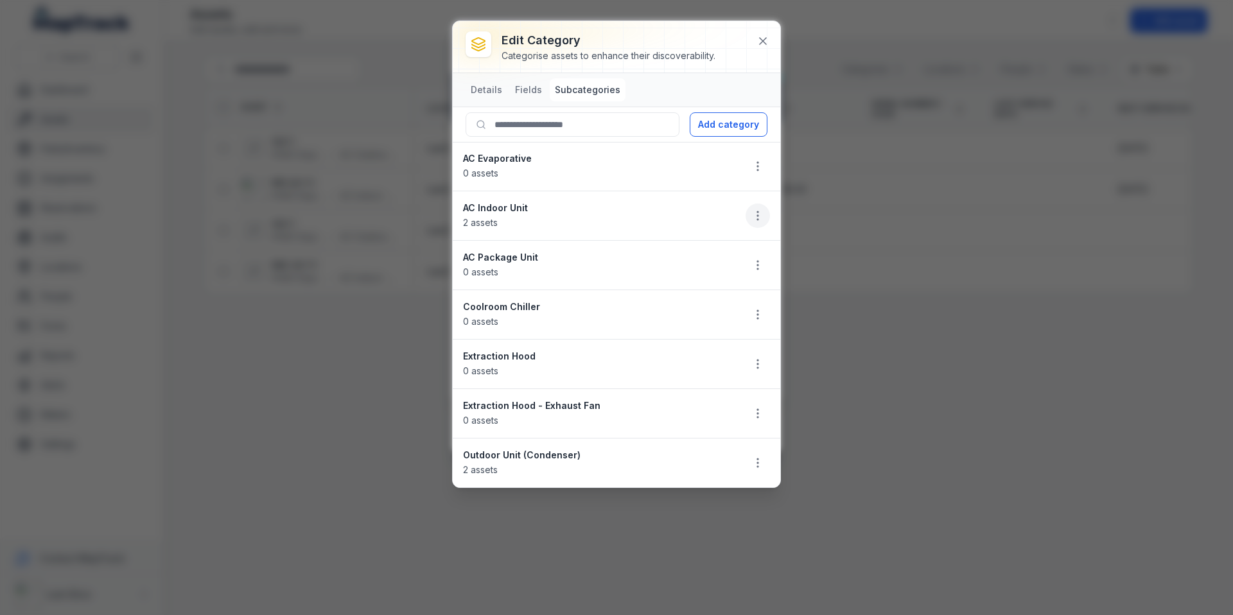
click at [759, 215] on icon "button" at bounding box center [758, 215] width 13 height 13
click at [730, 245] on div "Edit" at bounding box center [693, 249] width 144 height 23
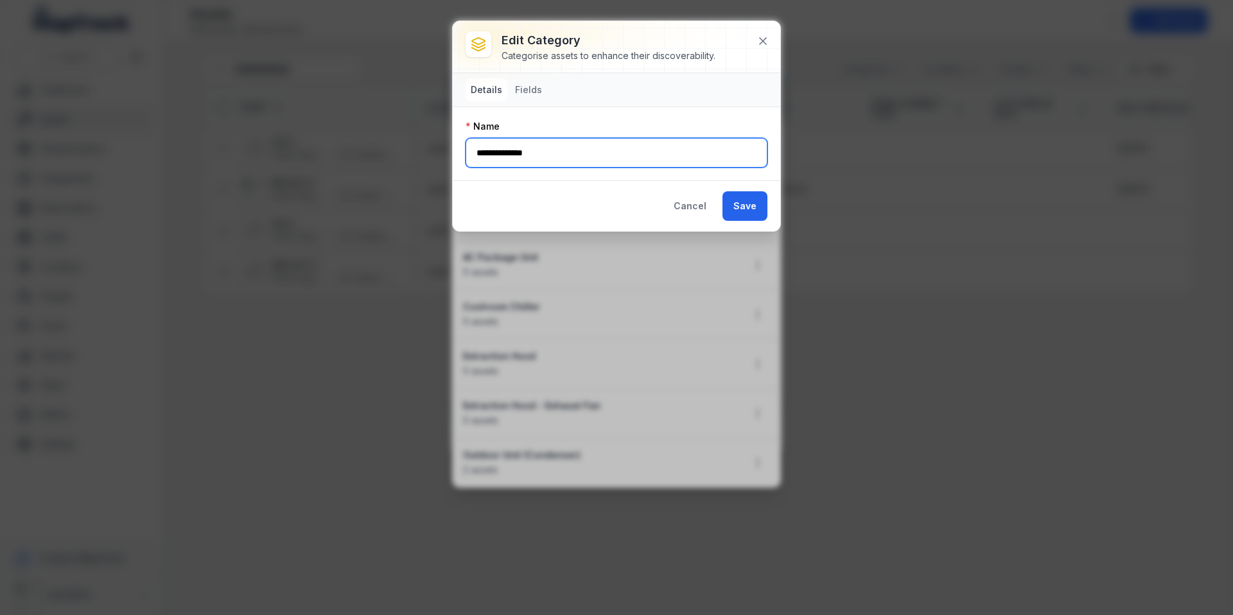
drag, startPoint x: 491, startPoint y: 153, endPoint x: 439, endPoint y: 148, distance: 52.2
click at [439, 148] on div "**********" at bounding box center [616, 307] width 1233 height 615
click at [557, 159] on input "**********" at bounding box center [617, 153] width 302 height 30
type input "**********"
click at [752, 213] on button "Save" at bounding box center [745, 206] width 45 height 30
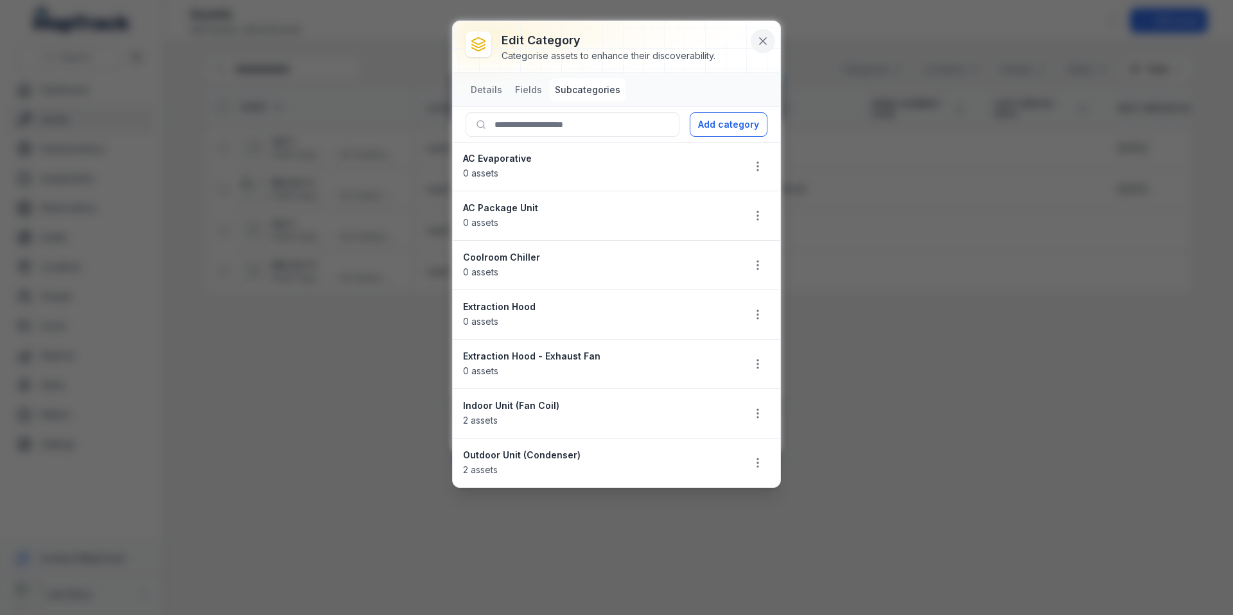
click at [761, 44] on icon at bounding box center [763, 41] width 13 height 13
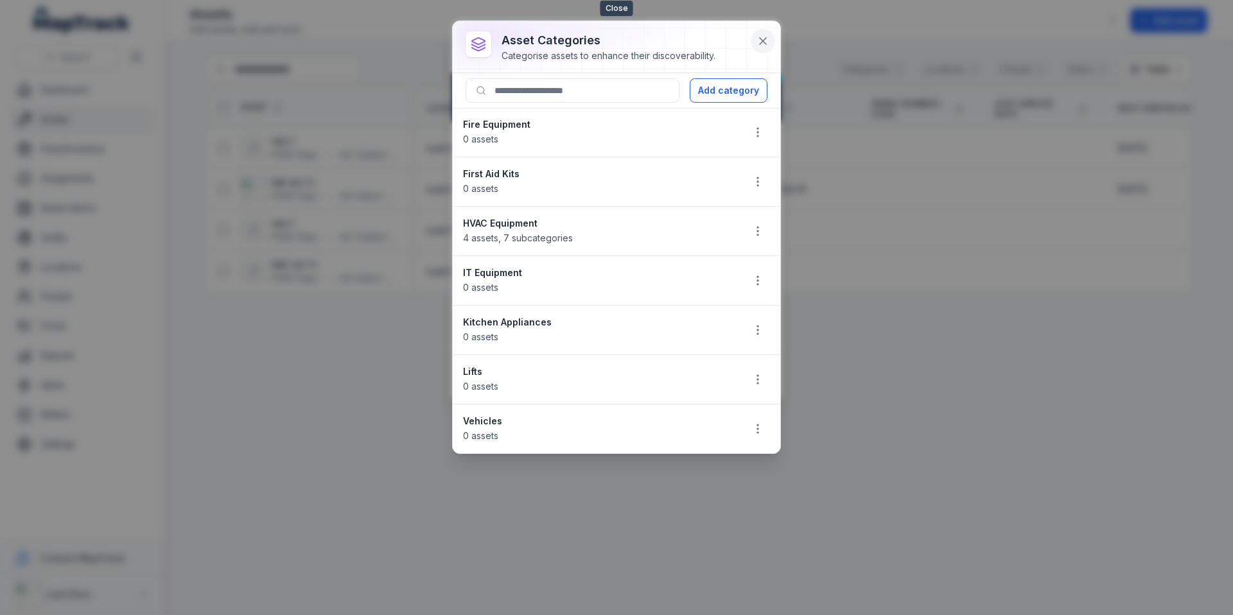
click at [766, 44] on icon at bounding box center [763, 41] width 6 height 6
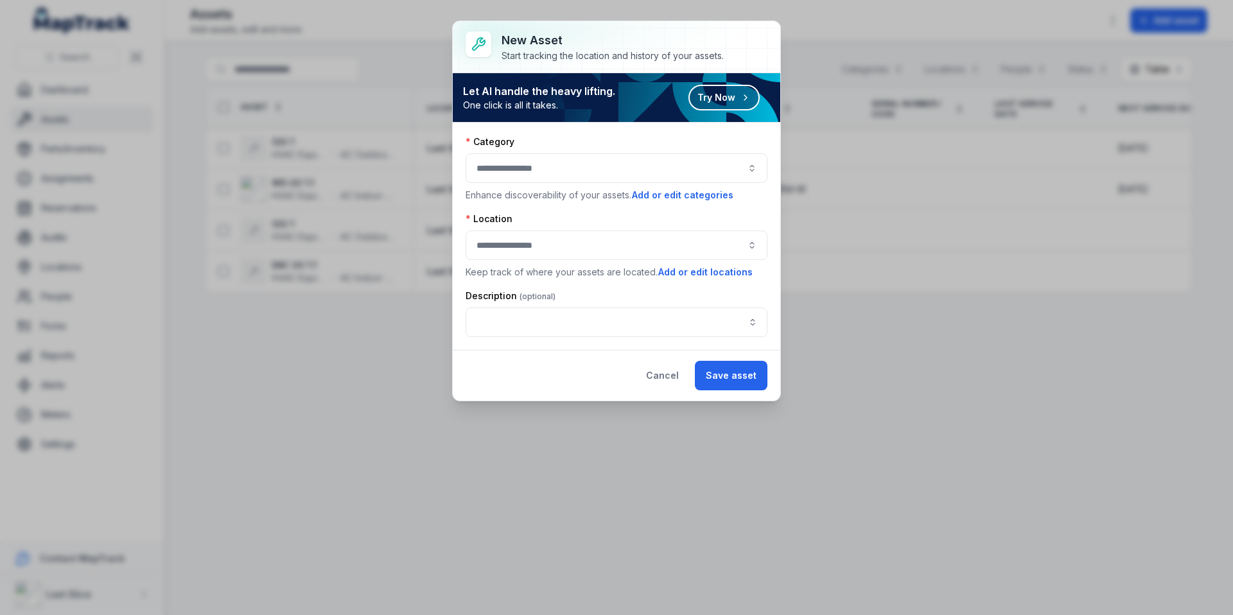
click at [649, 378] on button "Cancel" at bounding box center [662, 376] width 55 height 30
